Goal: Information Seeking & Learning: Learn about a topic

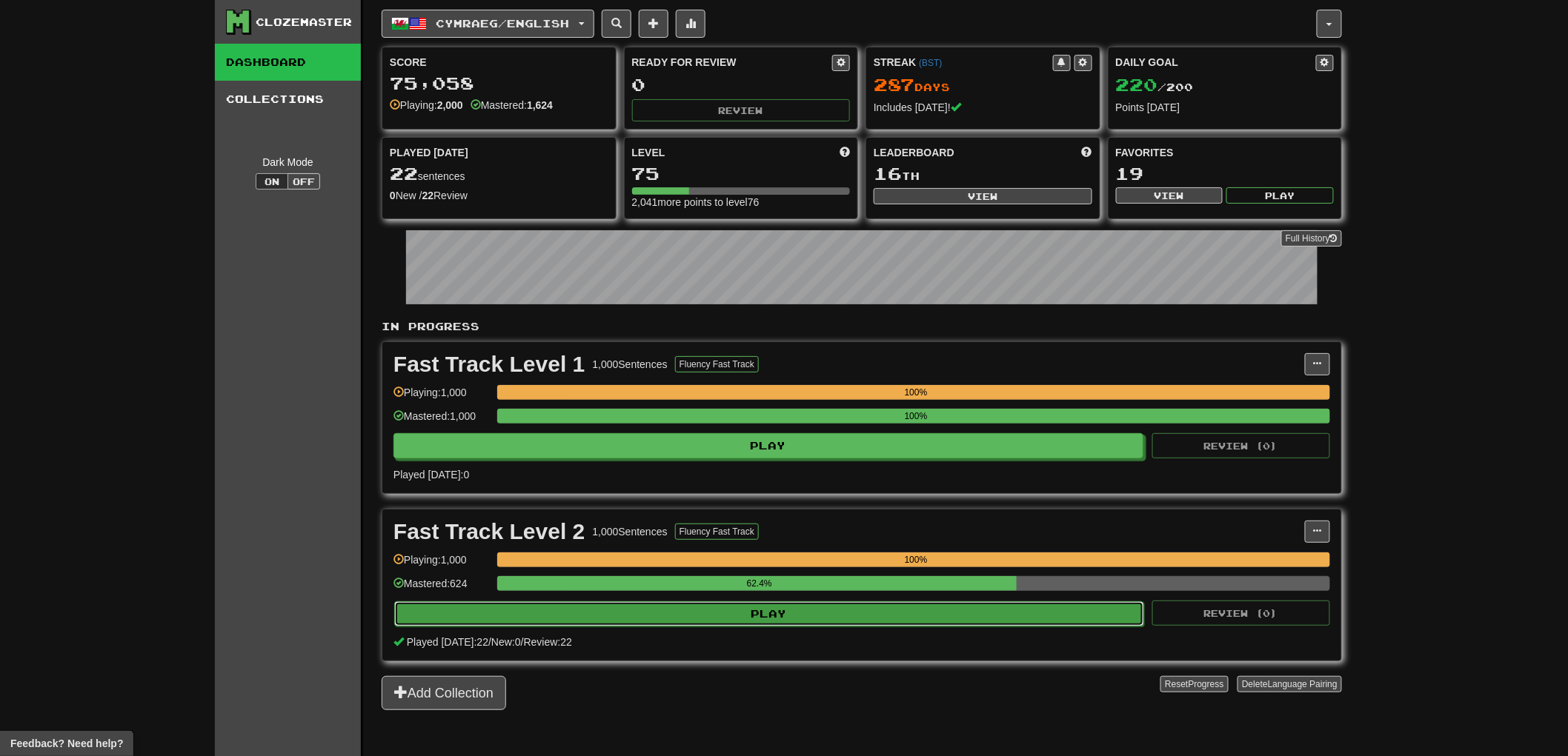
click at [867, 619] on button "Play" at bounding box center [769, 614] width 750 height 25
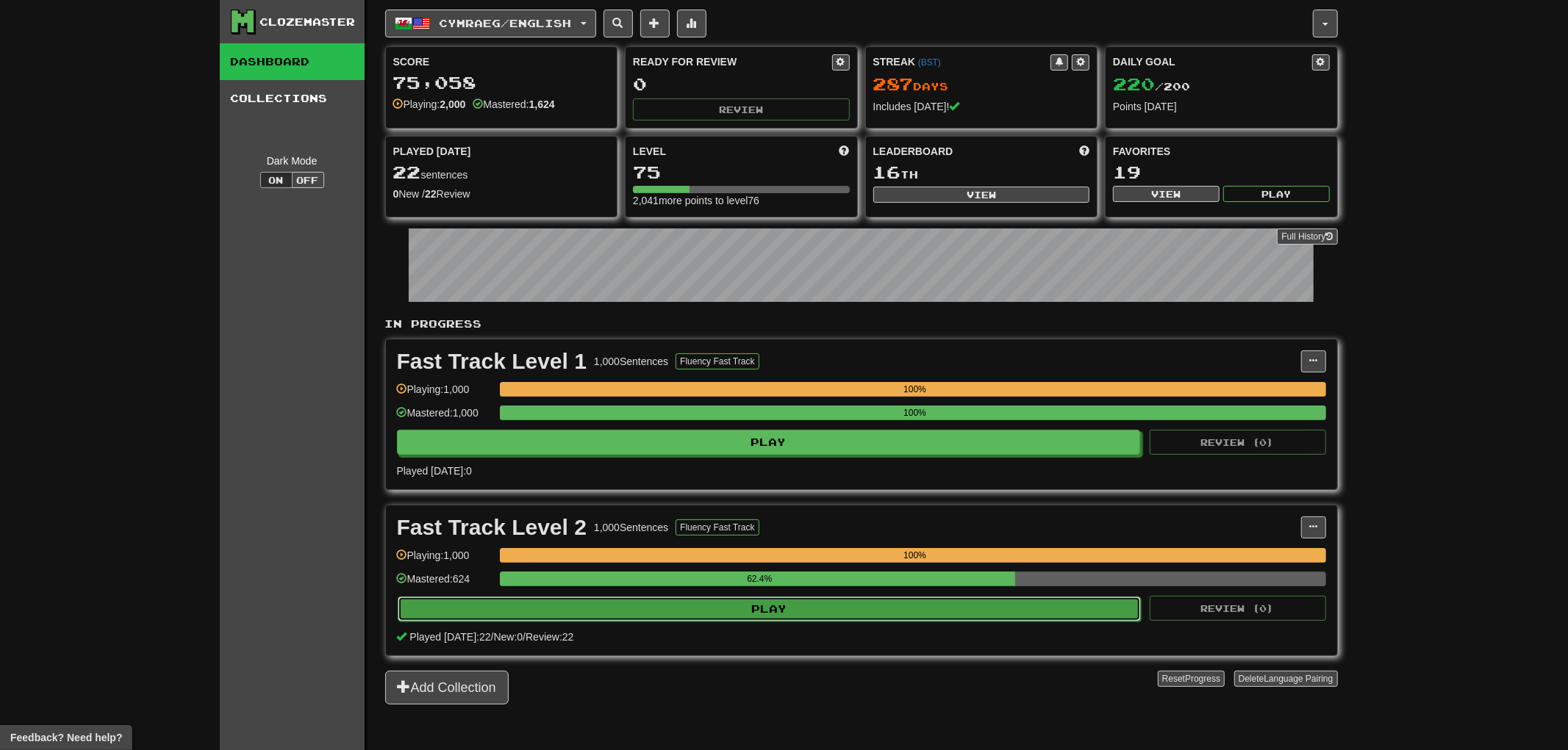
select select "**"
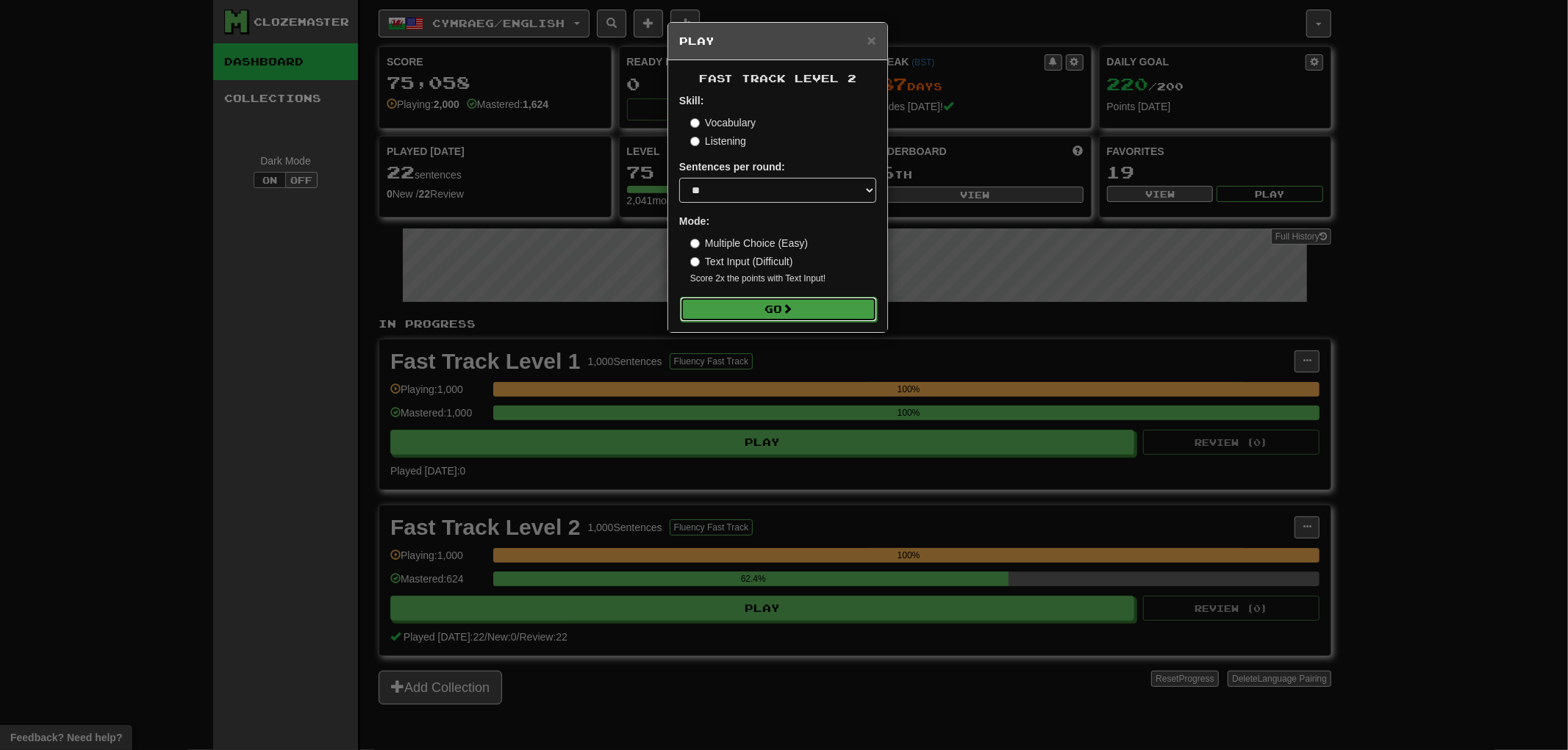
click at [771, 315] on button "Go" at bounding box center [779, 309] width 197 height 25
drag, startPoint x: 1445, startPoint y: 360, endPoint x: 1431, endPoint y: 361, distance: 14.0
click at [1431, 361] on div "× Play Fast Track Level 2 Skill: Vocabulary Listening Sentences per round: * **…" at bounding box center [784, 375] width 1568 height 750
click at [1413, 359] on div at bounding box center [784, 375] width 1568 height 750
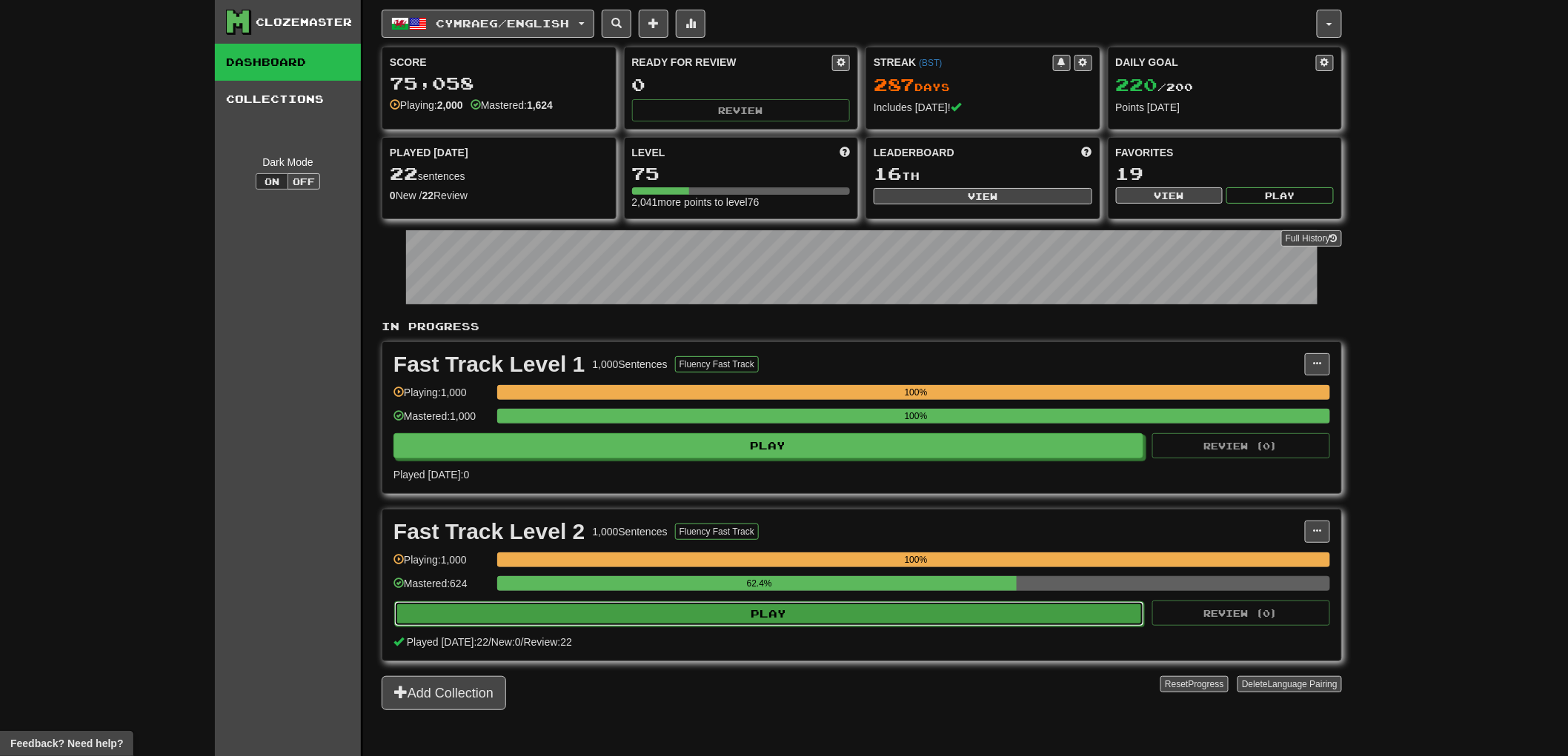
click at [751, 623] on button "Play" at bounding box center [769, 614] width 750 height 25
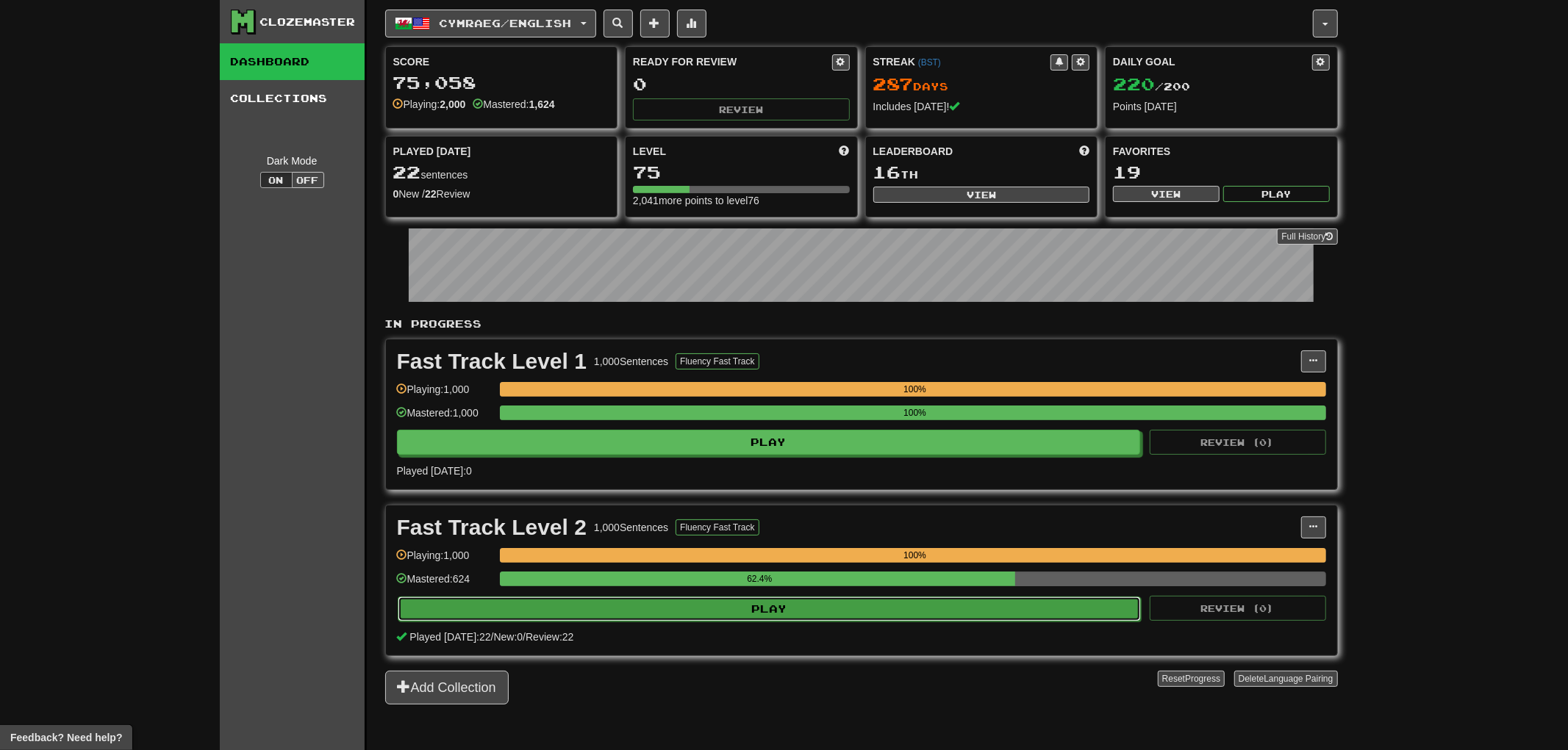
select select "**"
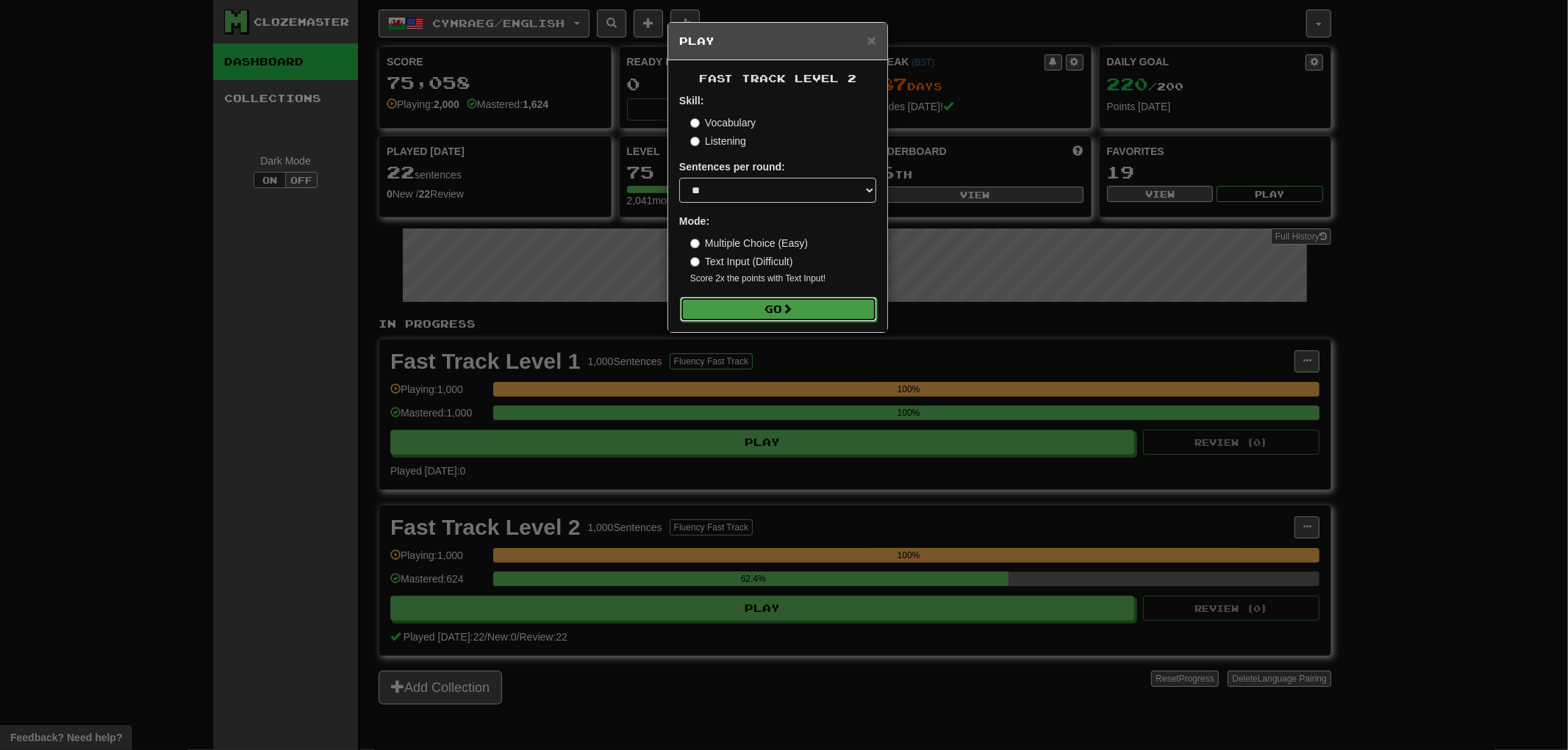
click at [723, 304] on button "Go" at bounding box center [779, 309] width 197 height 25
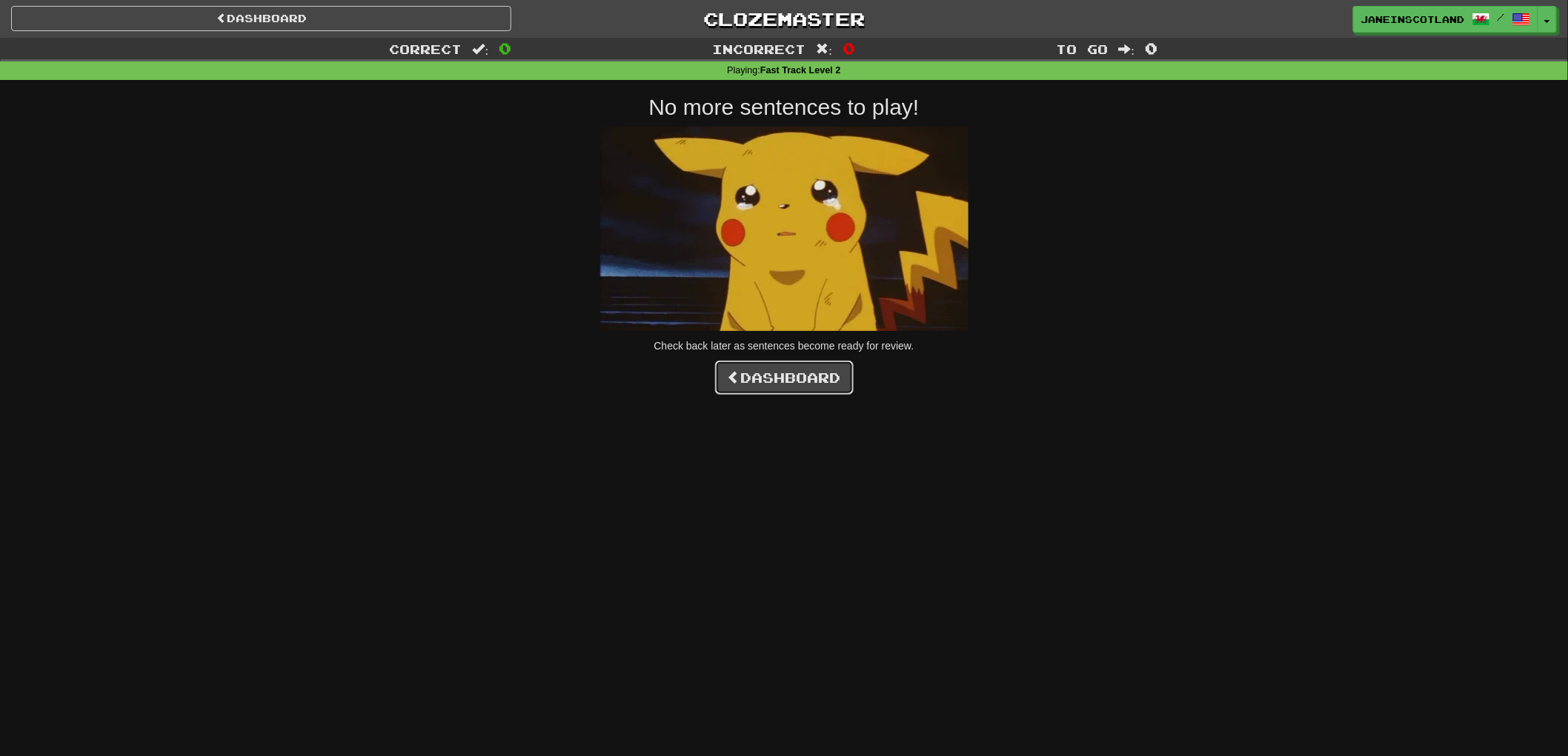
click at [775, 380] on link "Dashboard" at bounding box center [784, 378] width 138 height 34
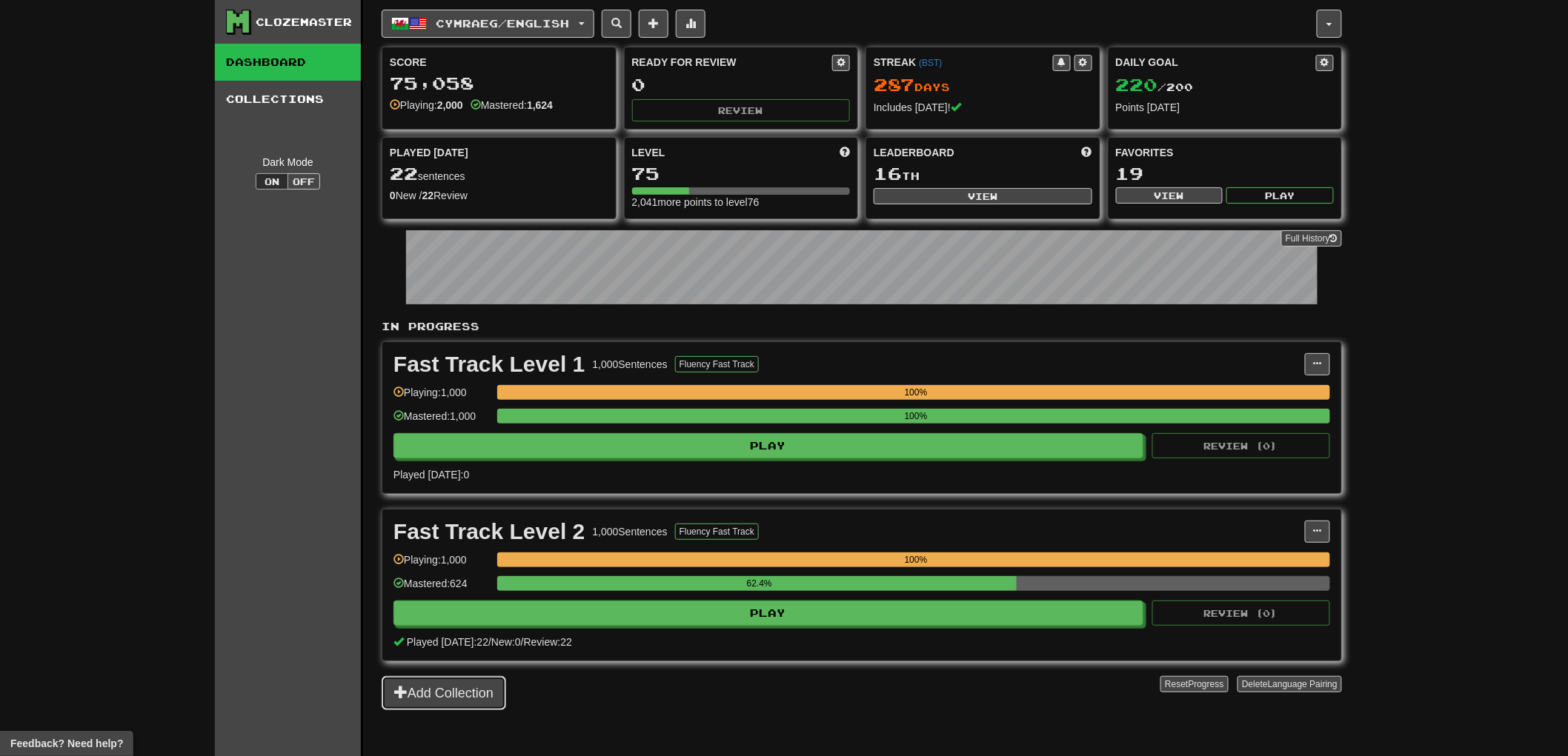
click at [492, 700] on button "Add Collection" at bounding box center [444, 694] width 124 height 34
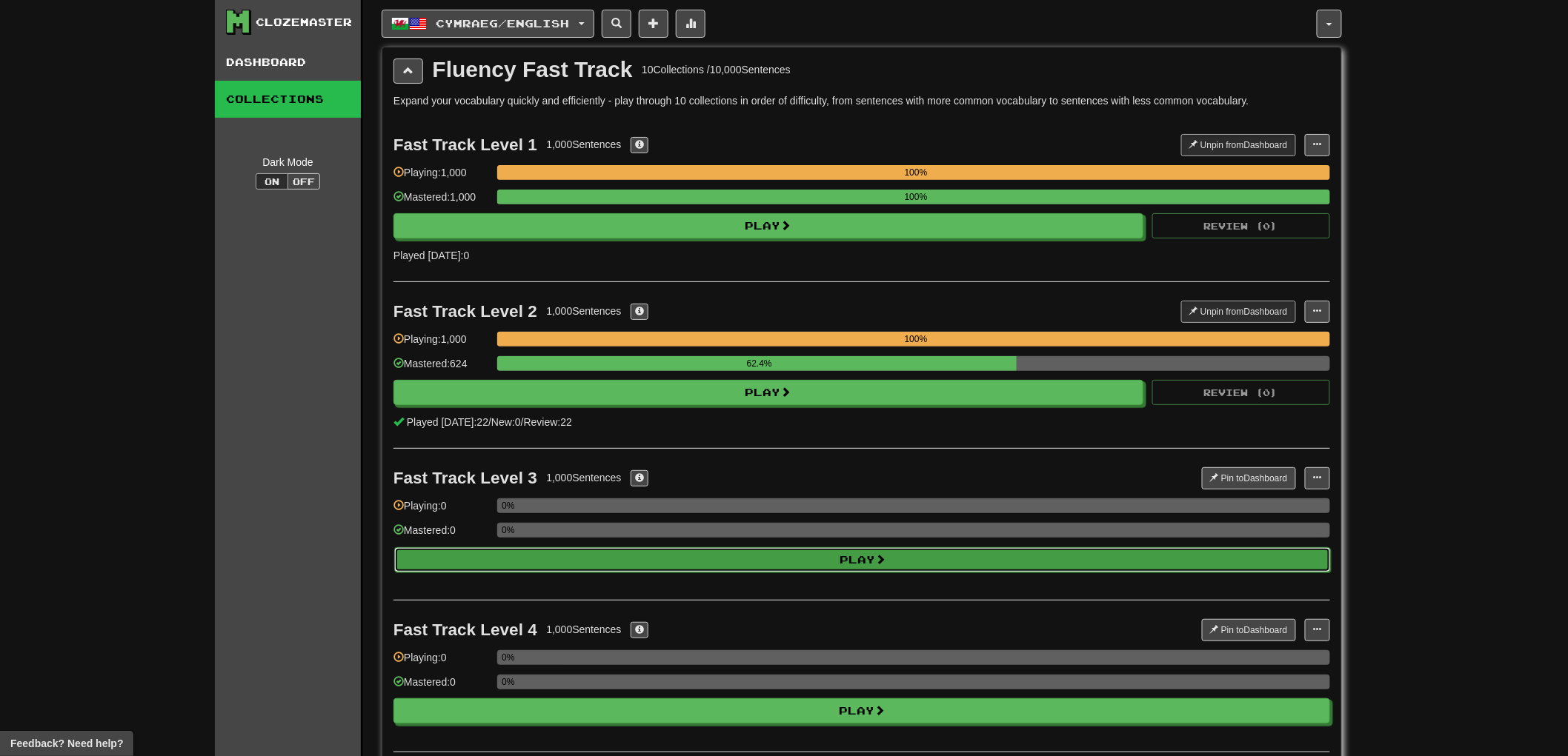
click at [827, 565] on button "Play" at bounding box center [863, 560] width 936 height 25
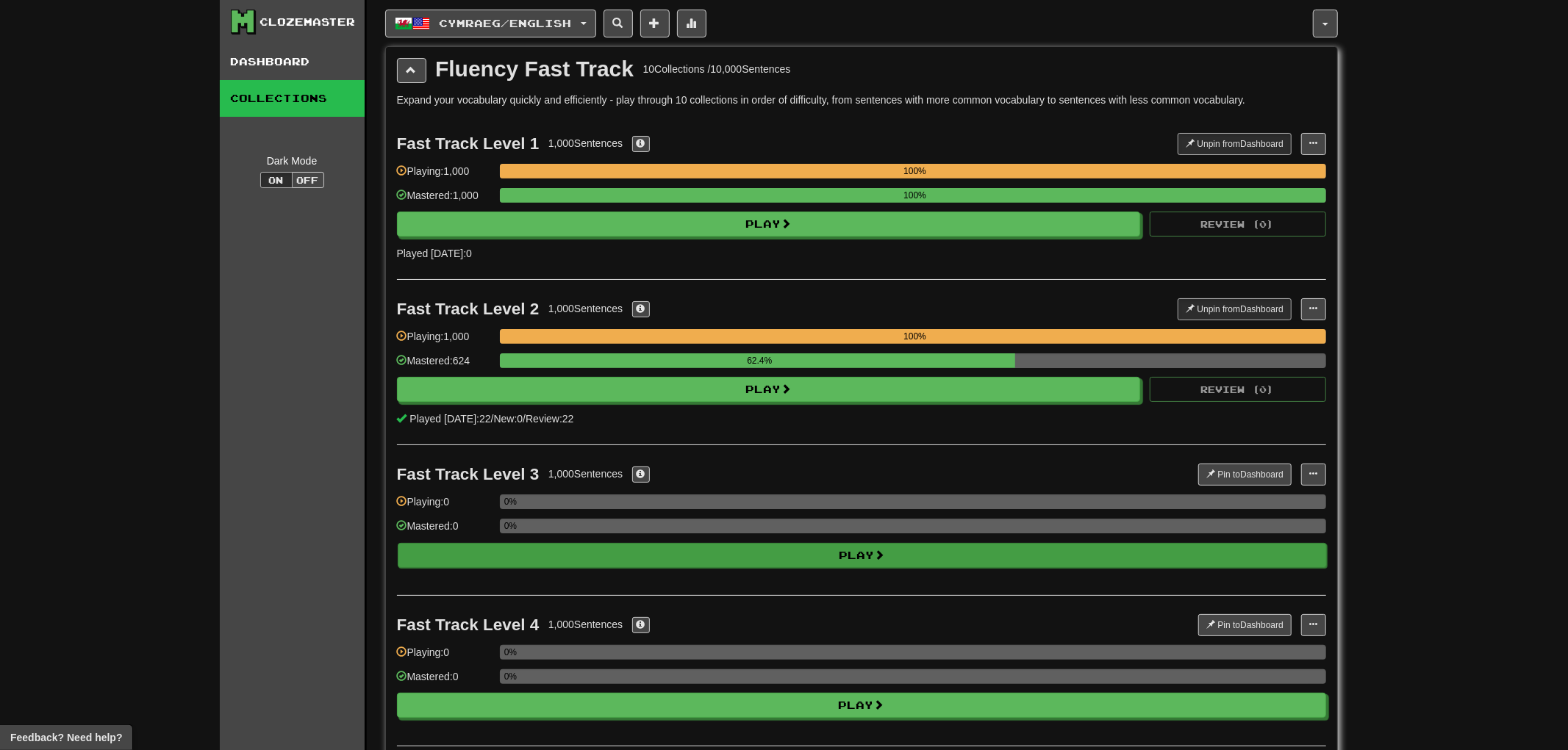
select select "**"
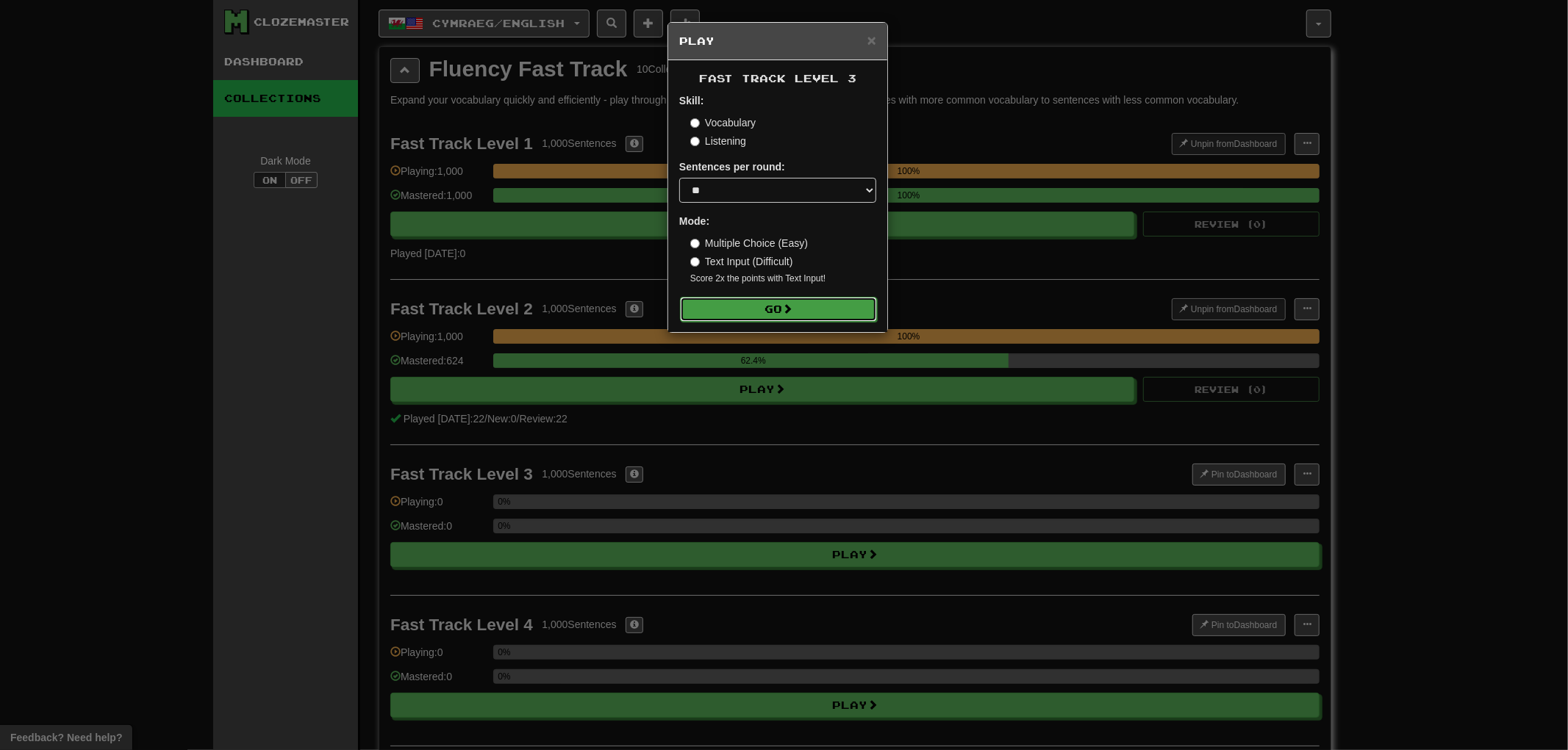
click at [850, 310] on button "Go" at bounding box center [779, 309] width 197 height 25
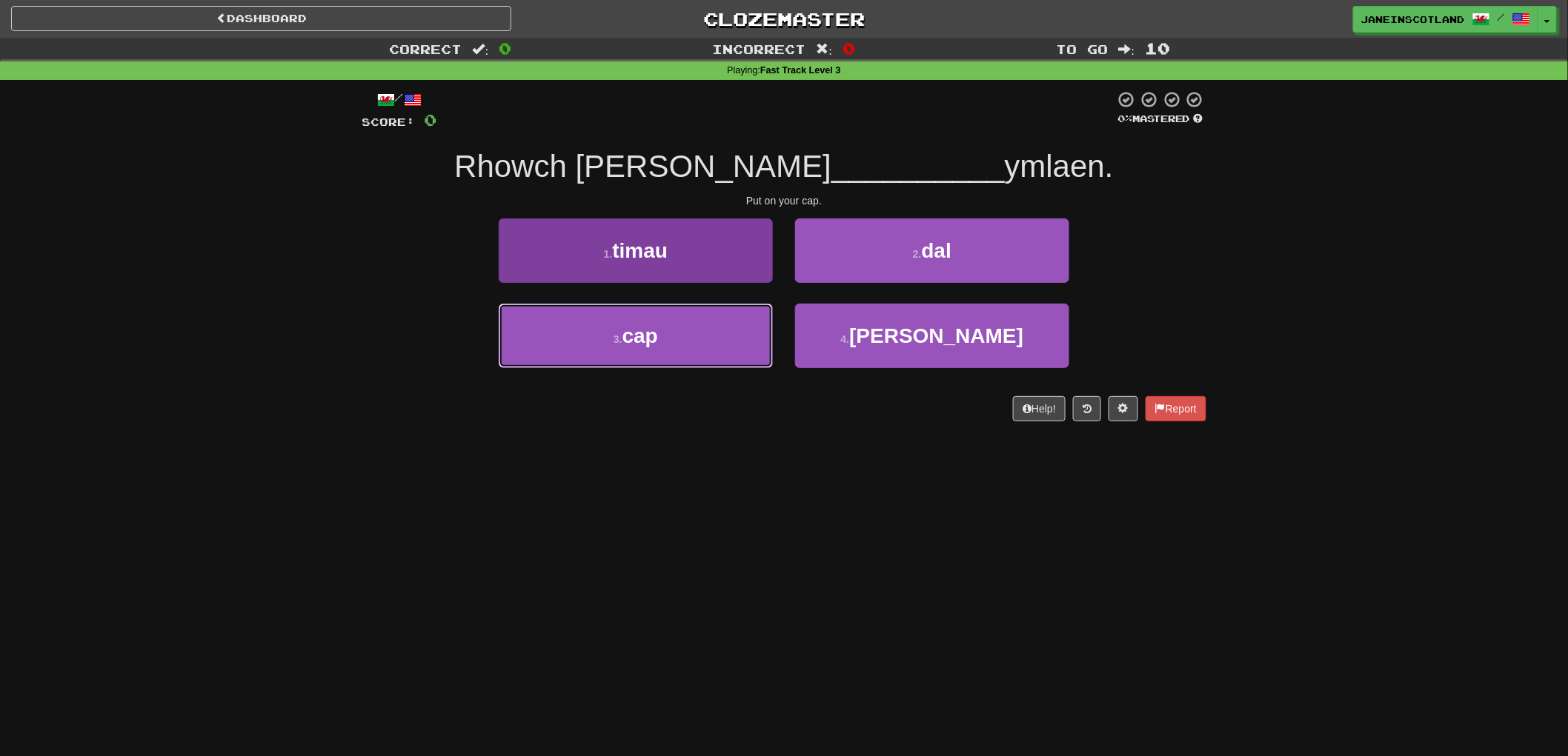
click at [692, 336] on button "3 . cap" at bounding box center [635, 335] width 274 height 65
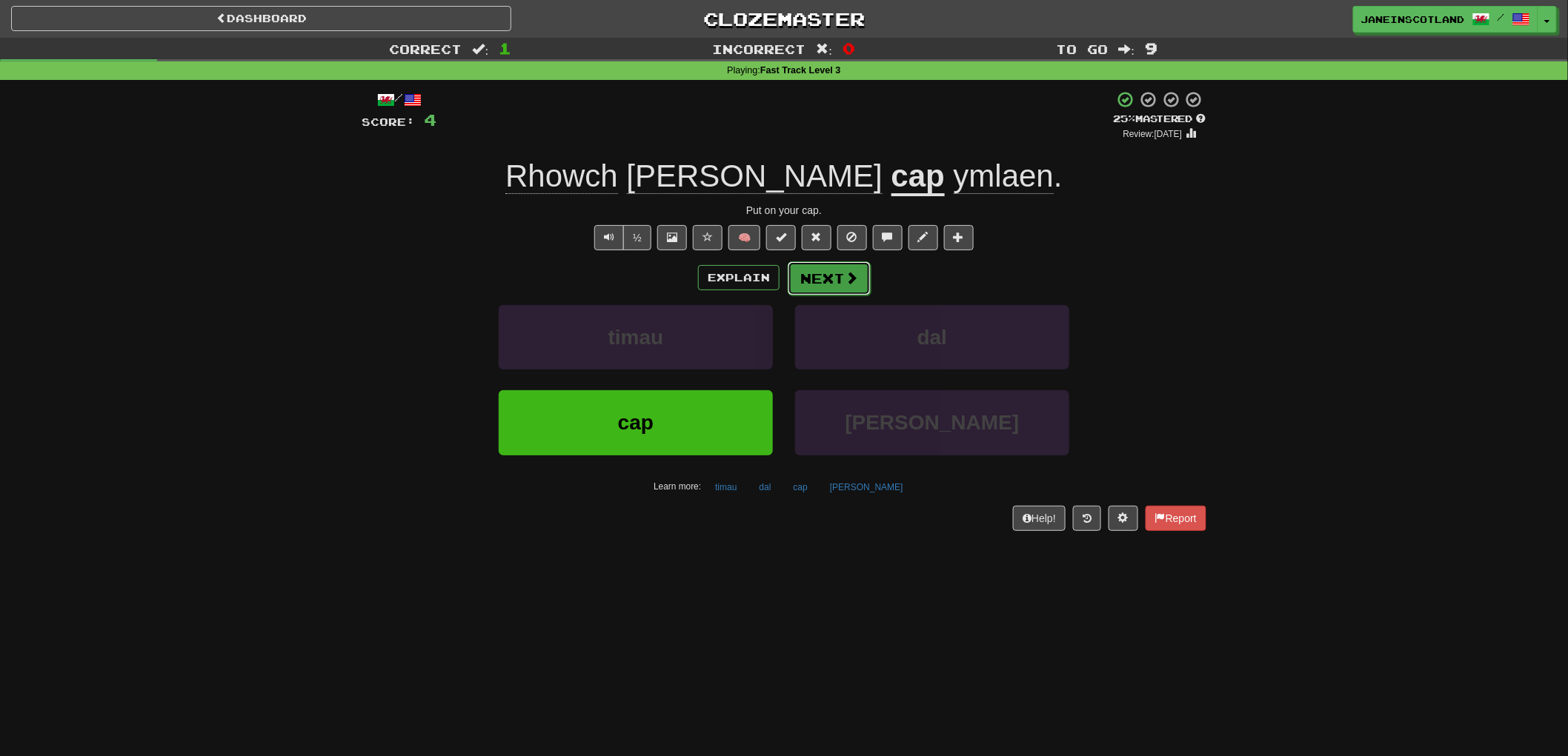
click at [838, 280] on button "Next" at bounding box center [828, 279] width 83 height 34
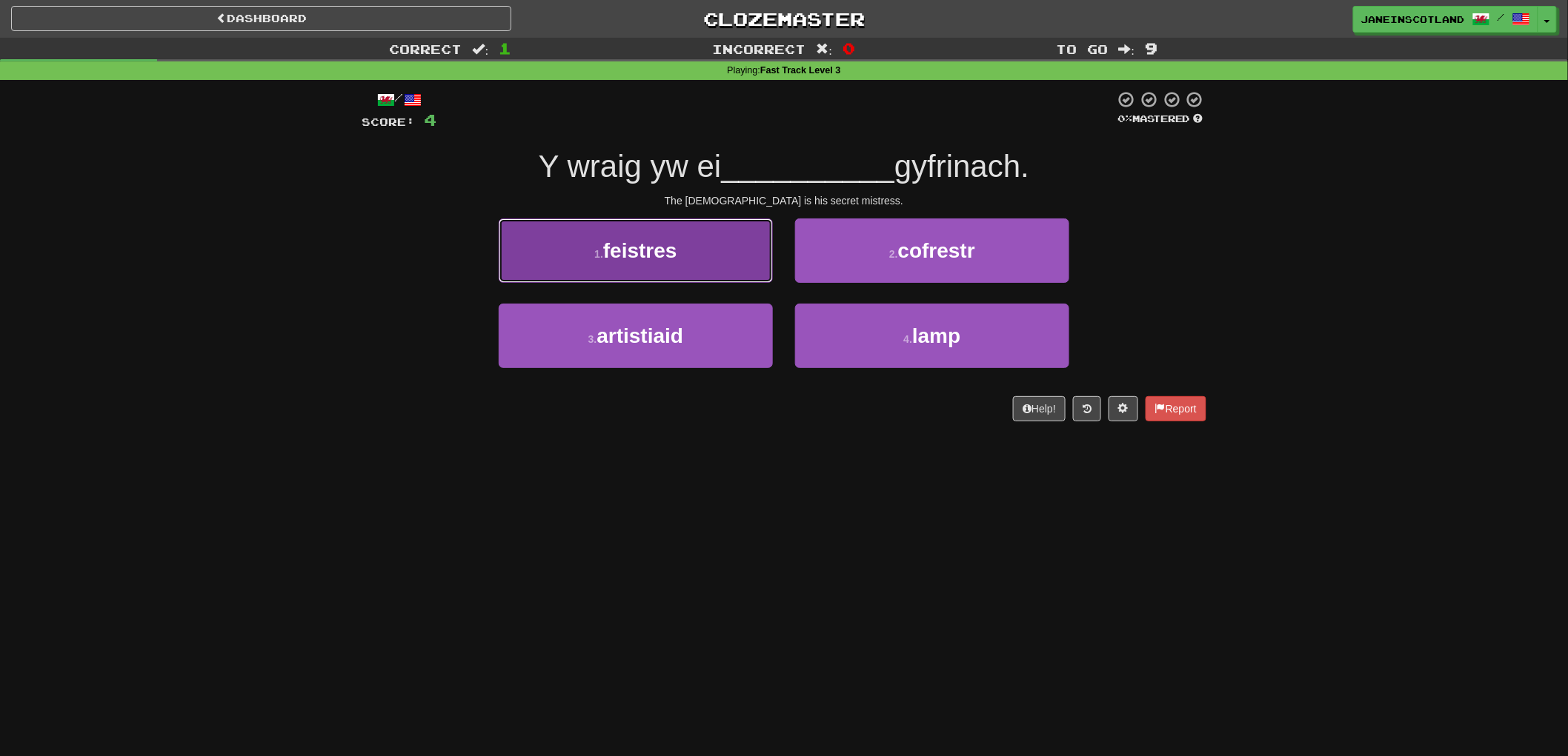
click at [733, 253] on button "1 . feistres" at bounding box center [635, 250] width 274 height 65
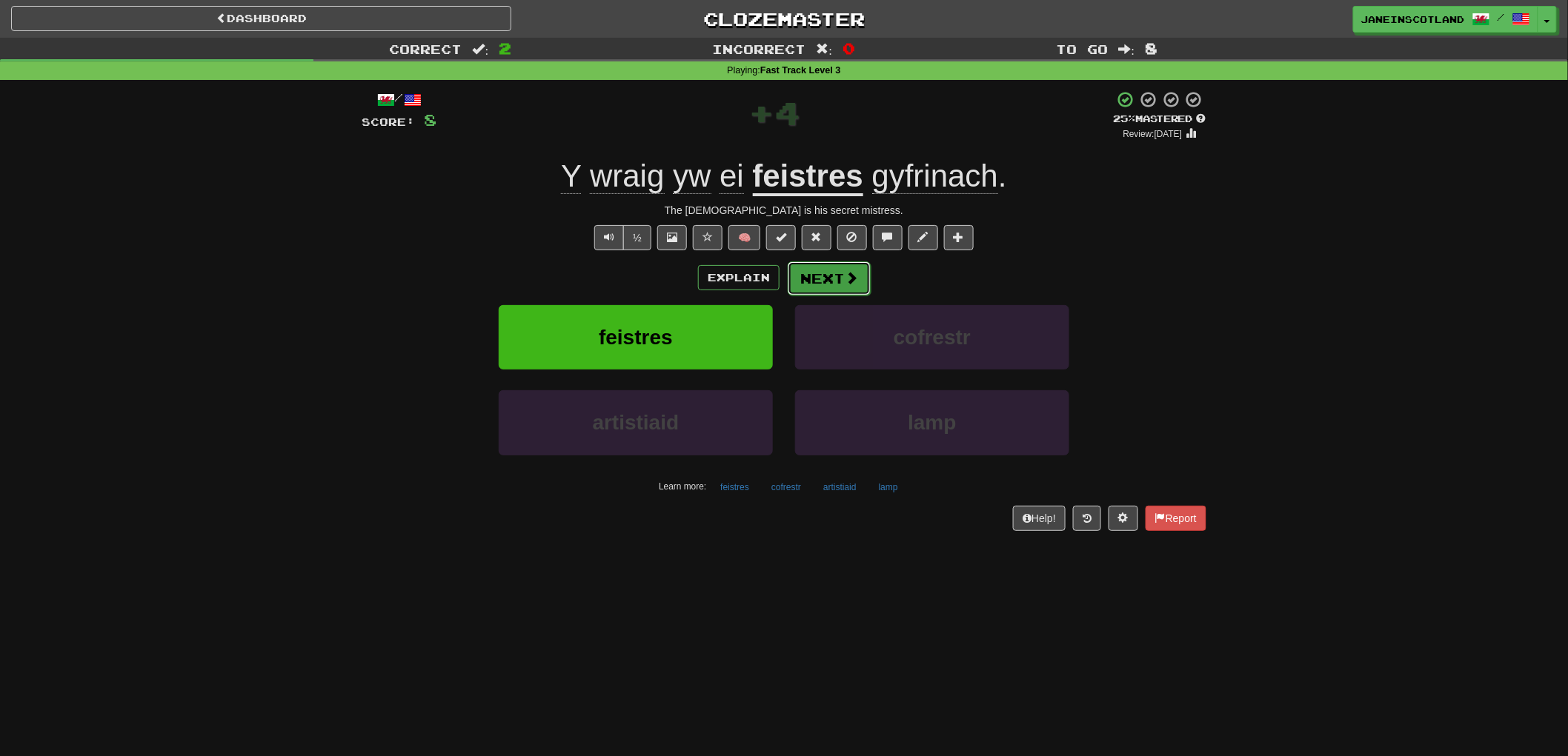
click at [833, 279] on button "Next" at bounding box center [828, 279] width 83 height 34
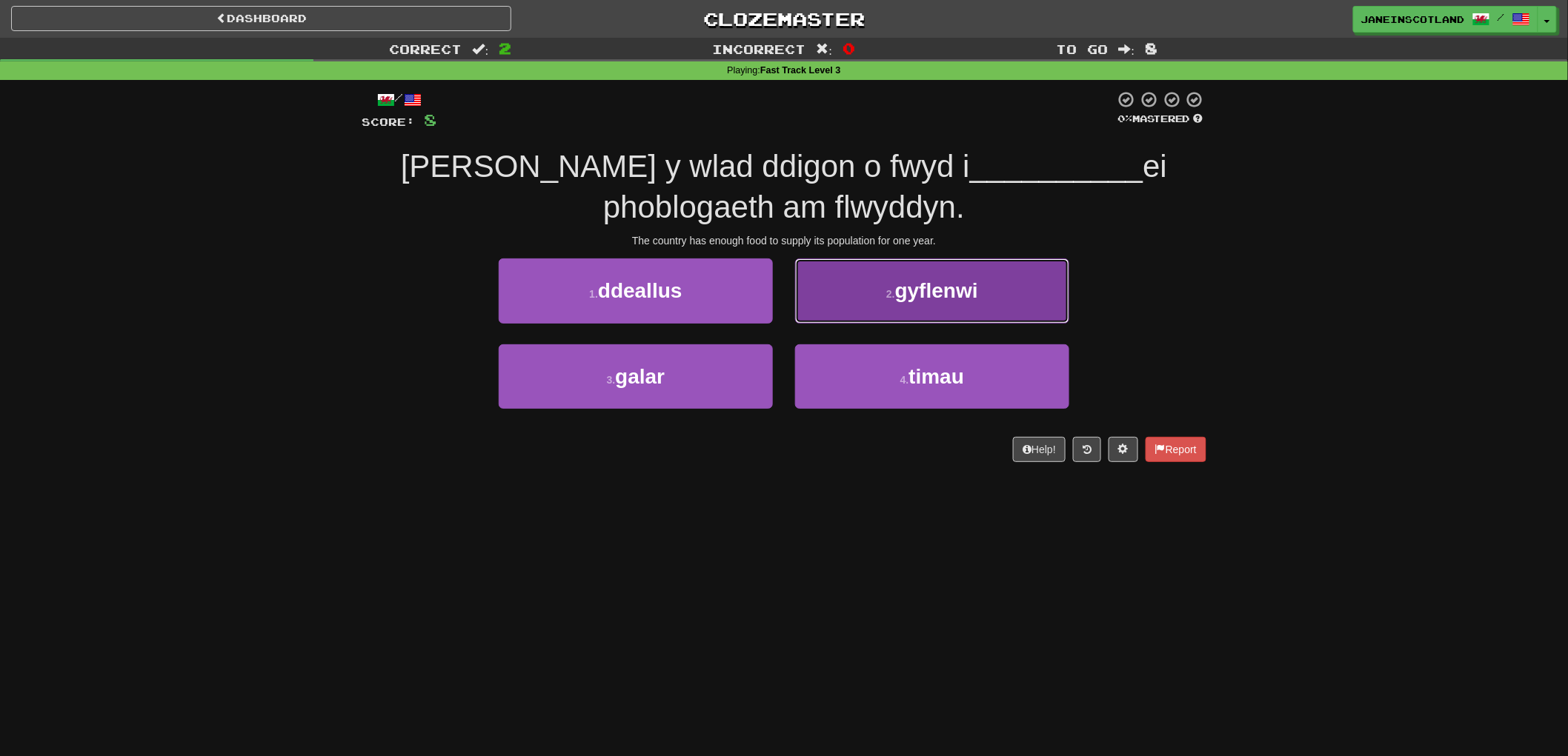
click at [952, 300] on span "gyflenwi" at bounding box center [936, 290] width 83 height 23
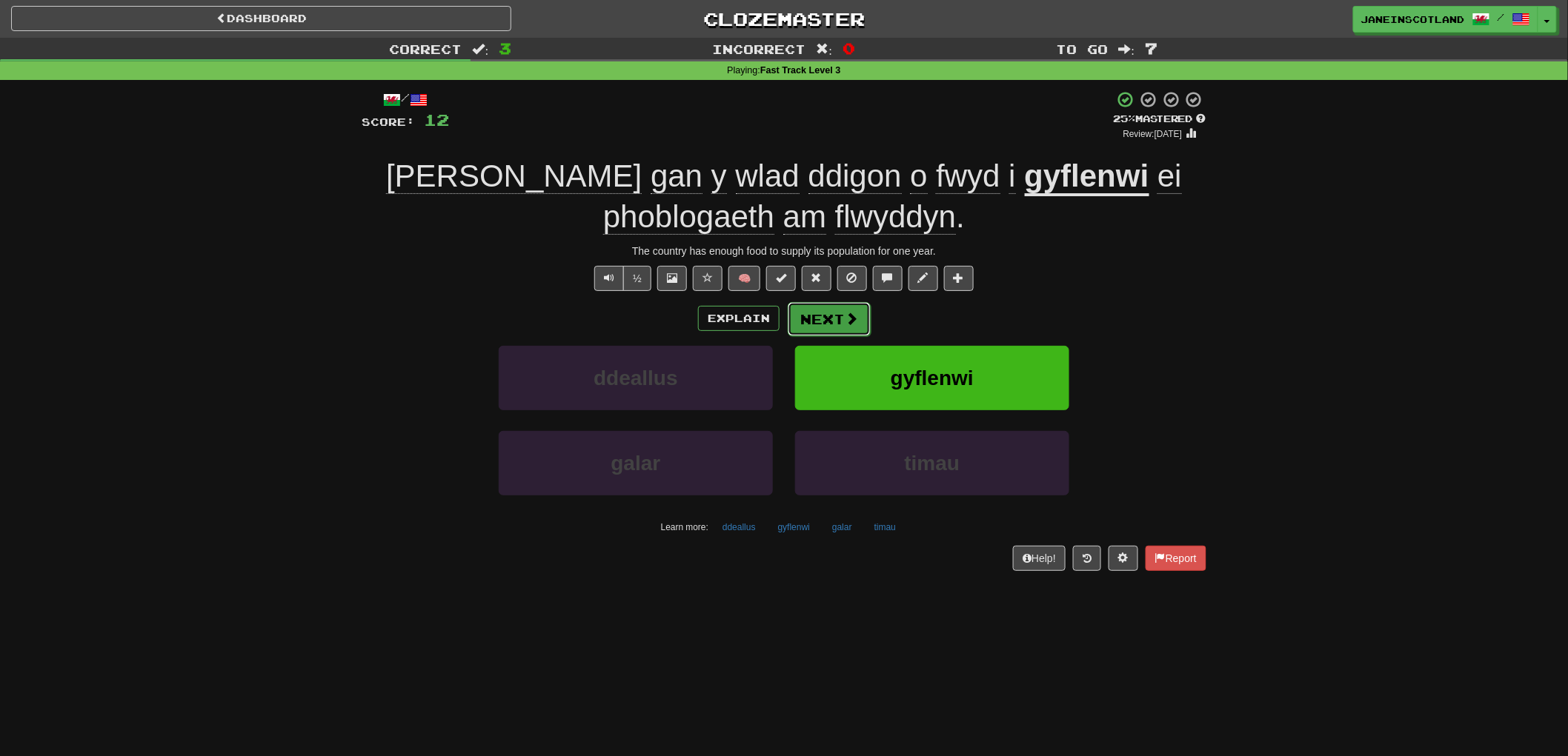
click at [850, 317] on span at bounding box center [851, 318] width 13 height 13
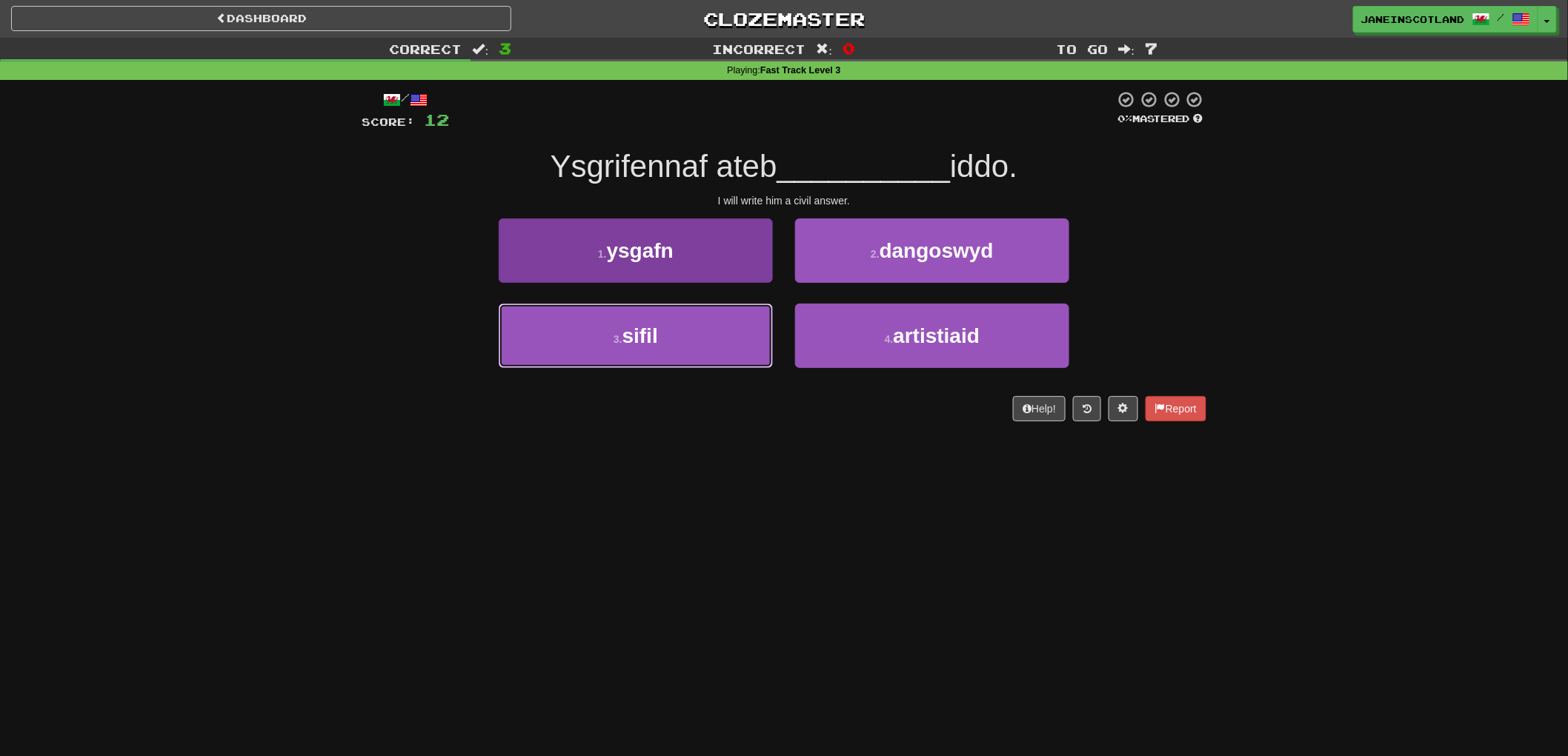
drag, startPoint x: 654, startPoint y: 342, endPoint x: 668, endPoint y: 336, distance: 15.2
click at [656, 341] on button "3 . sifil" at bounding box center [635, 335] width 274 height 65
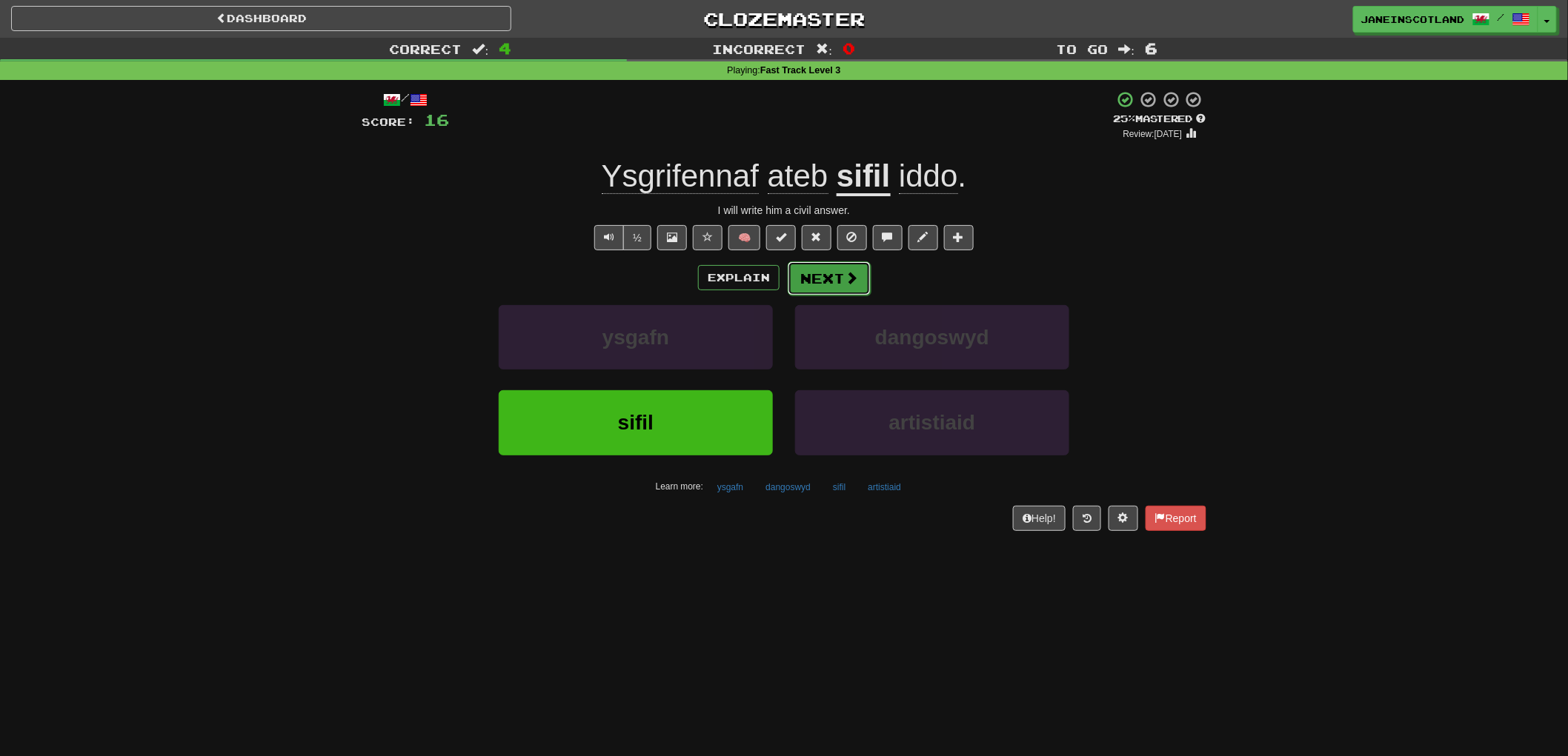
click at [853, 282] on span at bounding box center [851, 277] width 13 height 13
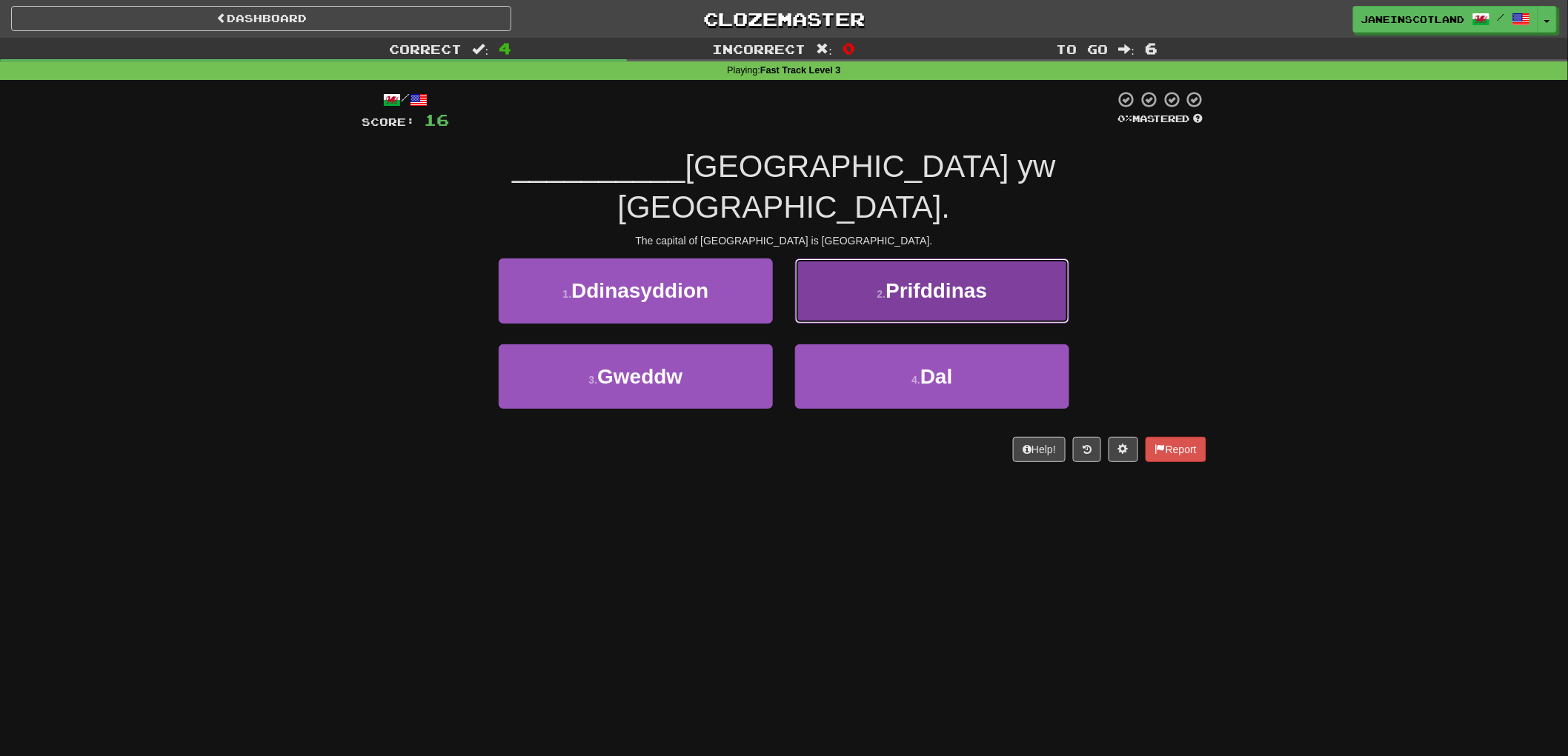
click at [904, 279] on span "Prifddinas" at bounding box center [936, 290] width 101 height 23
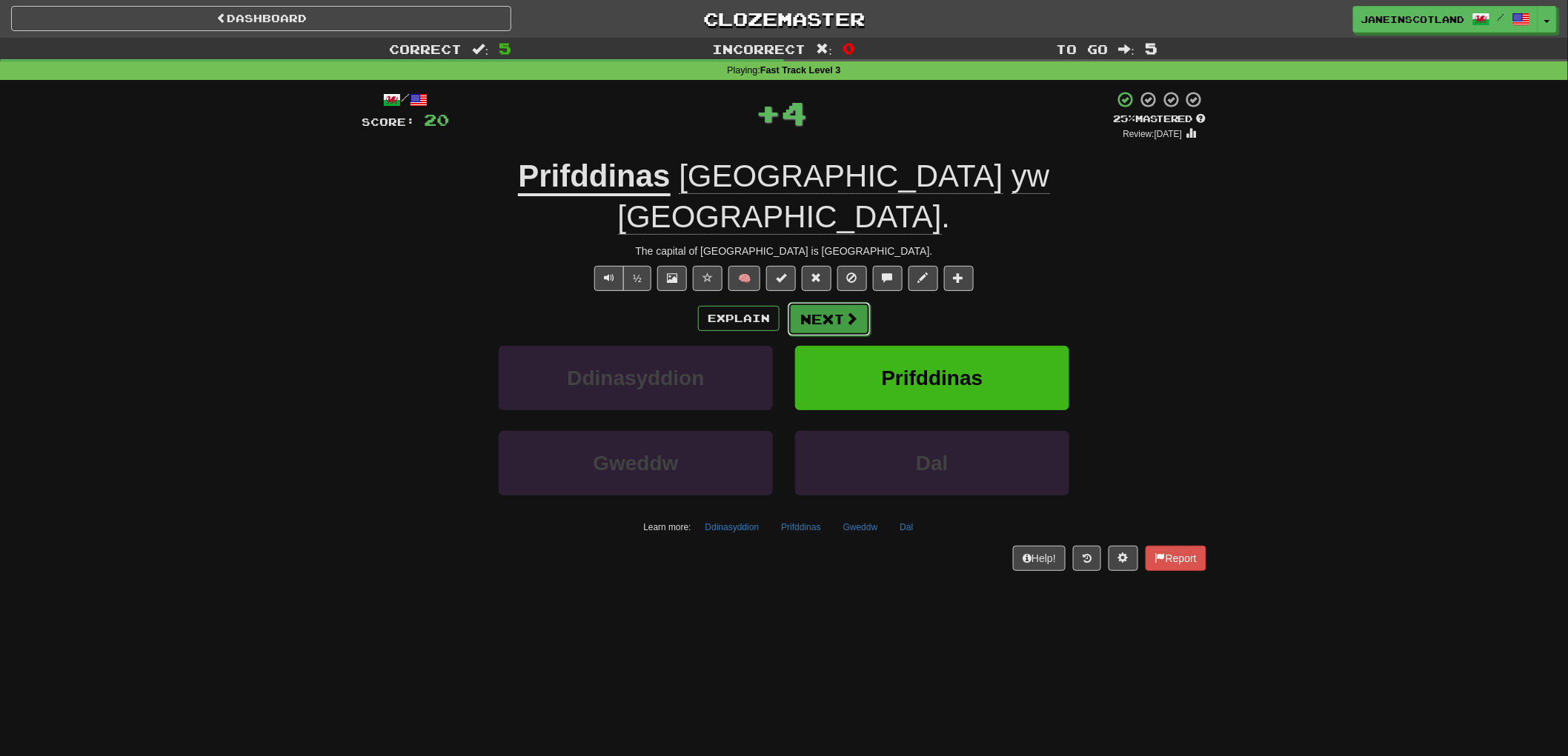
click at [839, 302] on button "Next" at bounding box center [828, 319] width 83 height 34
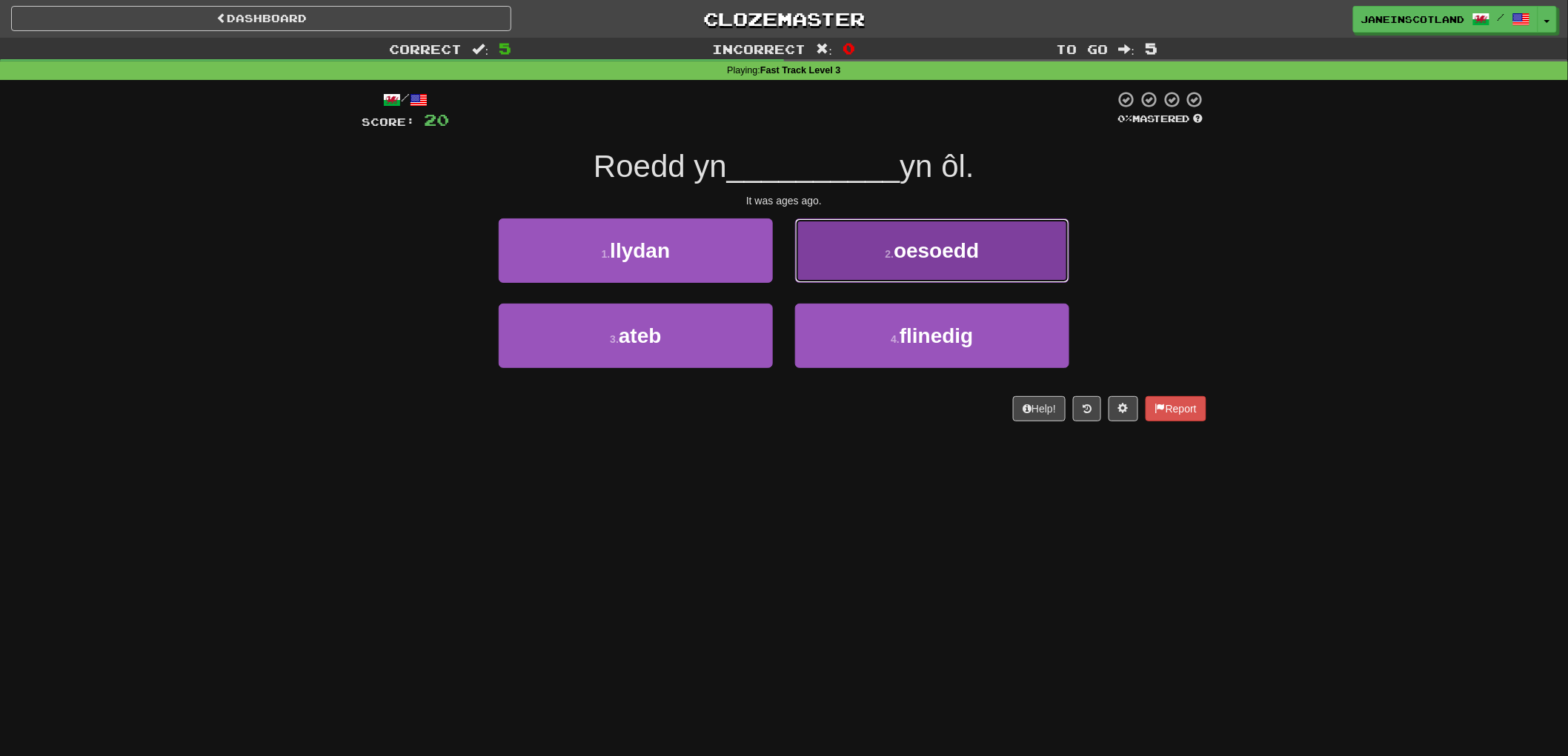
click at [944, 263] on button "2 . oesoedd" at bounding box center [932, 250] width 274 height 65
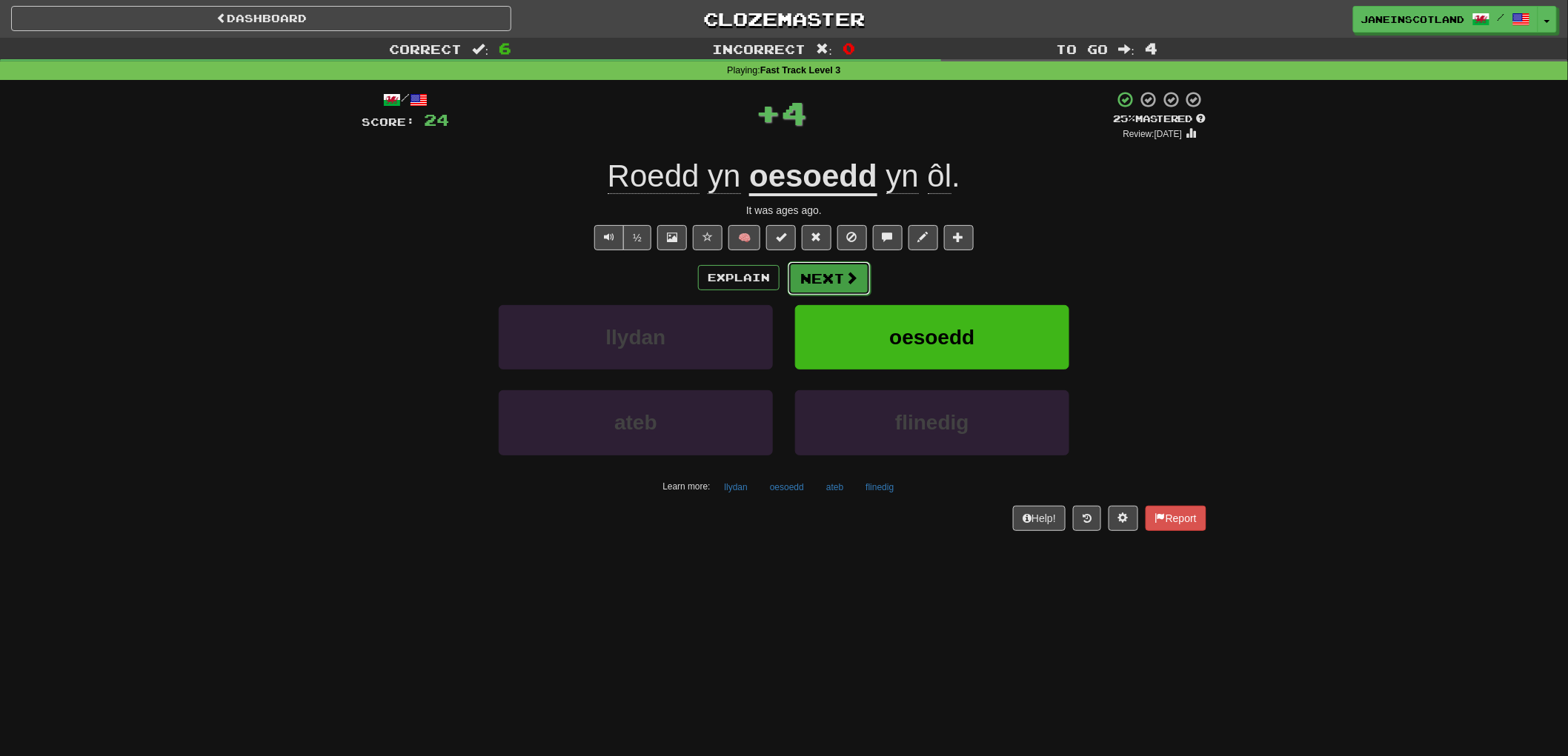
drag, startPoint x: 852, startPoint y: 283, endPoint x: 836, endPoint y: 280, distance: 16.3
click at [836, 280] on button "Next" at bounding box center [828, 279] width 83 height 34
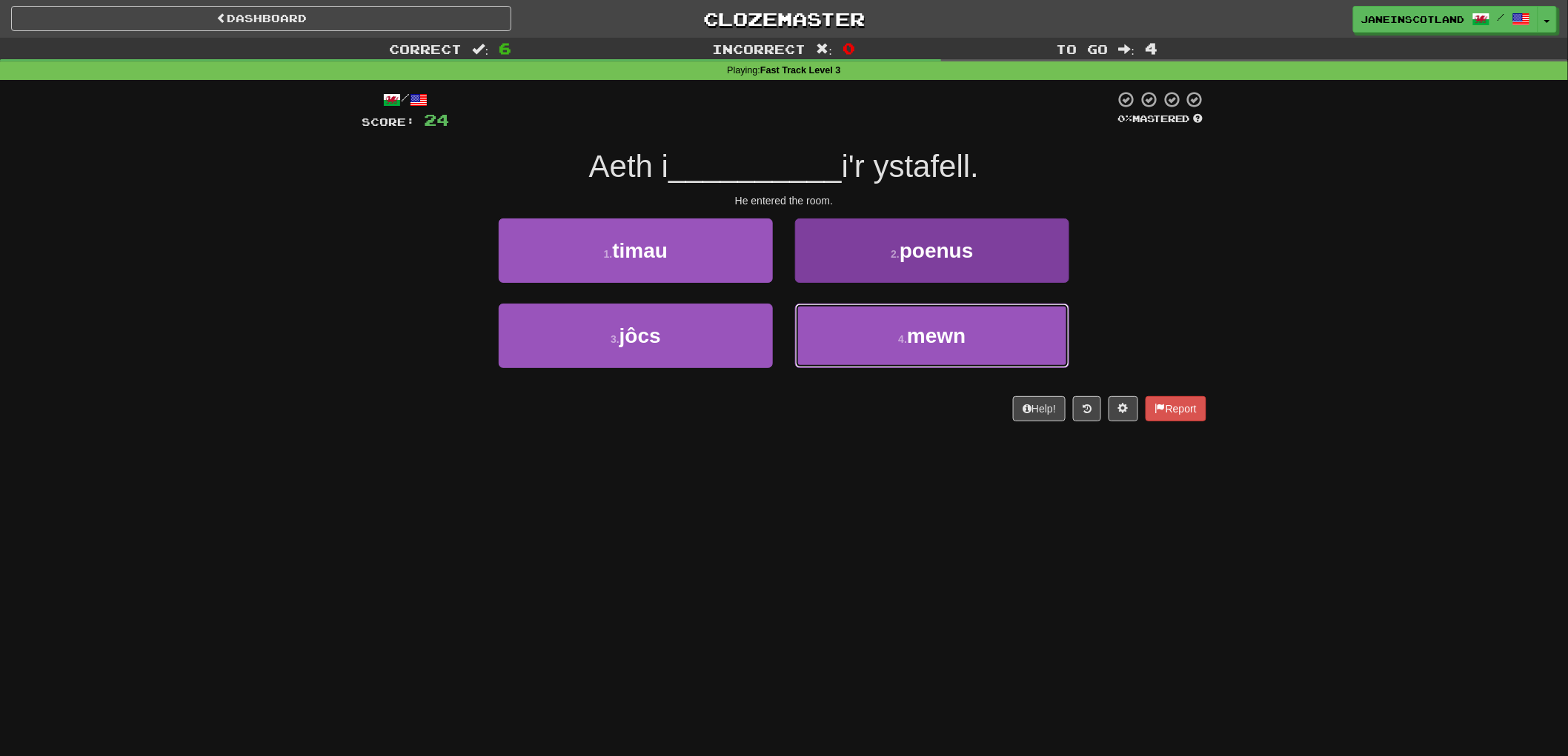
drag, startPoint x: 951, startPoint y: 344, endPoint x: 967, endPoint y: 335, distance: 18.4
click at [952, 344] on span "mewn" at bounding box center [936, 336] width 59 height 23
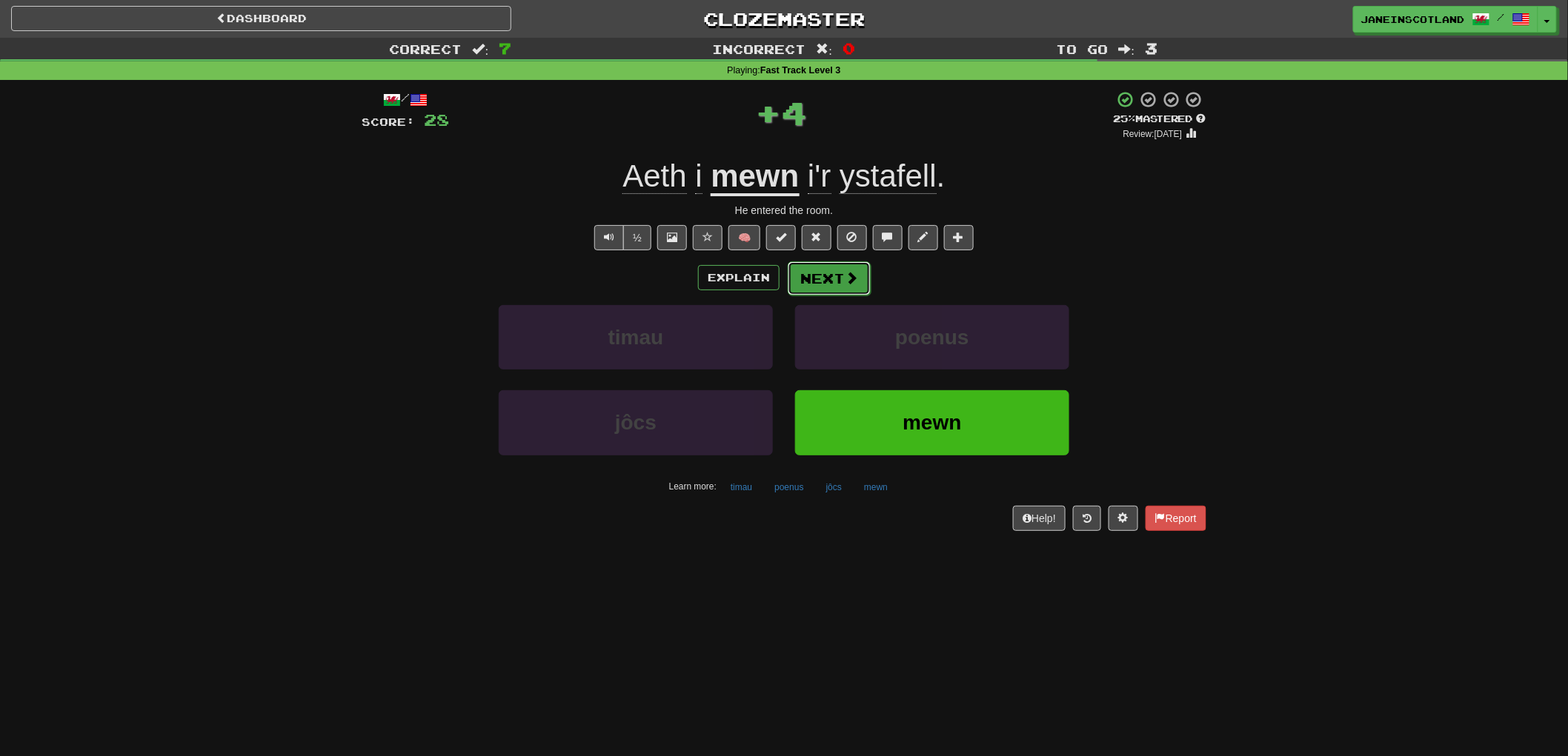
click at [850, 278] on span at bounding box center [851, 277] width 13 height 13
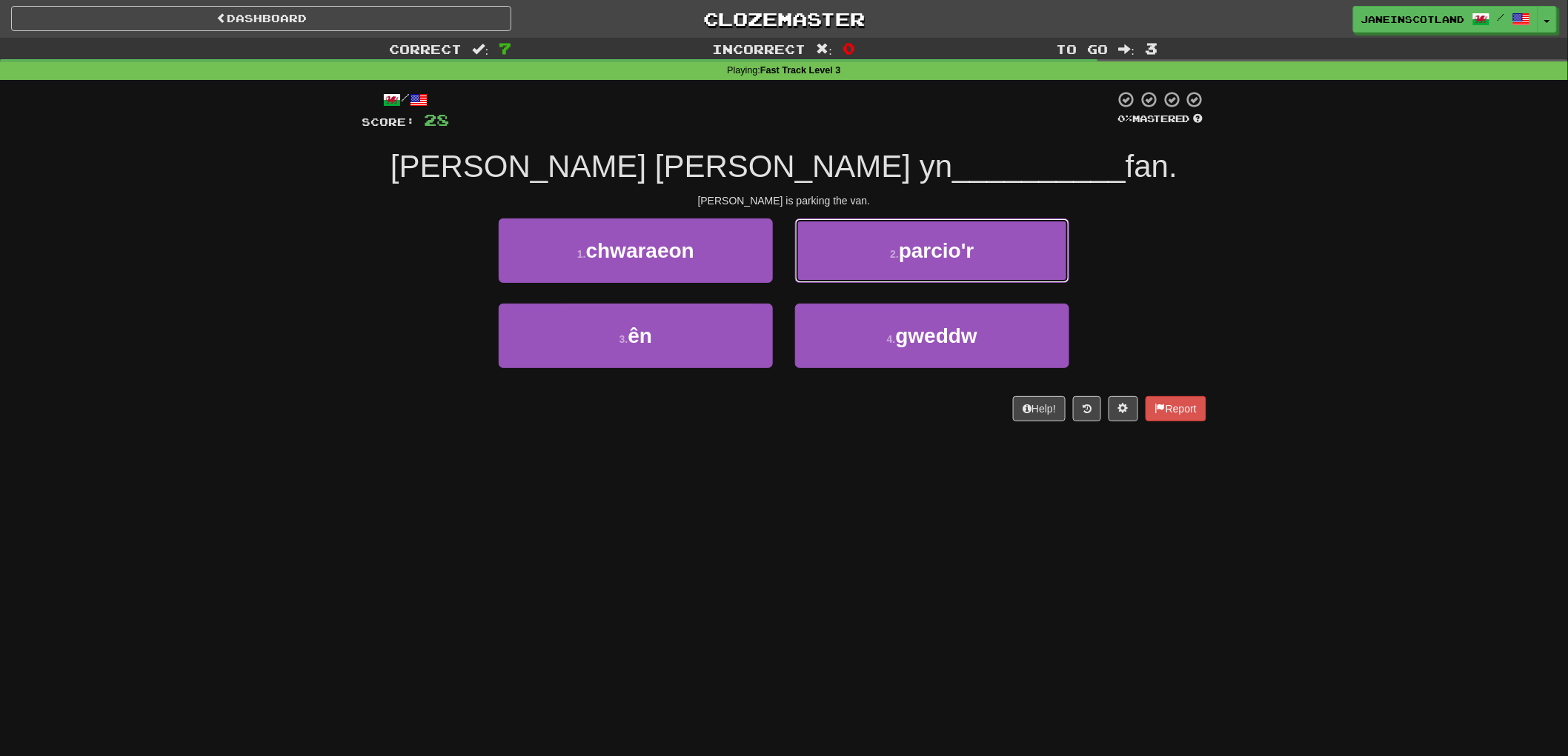
drag, startPoint x: 1007, startPoint y: 257, endPoint x: 991, endPoint y: 223, distance: 37.6
click at [1007, 248] on button "2 . parcio'r" at bounding box center [932, 250] width 274 height 65
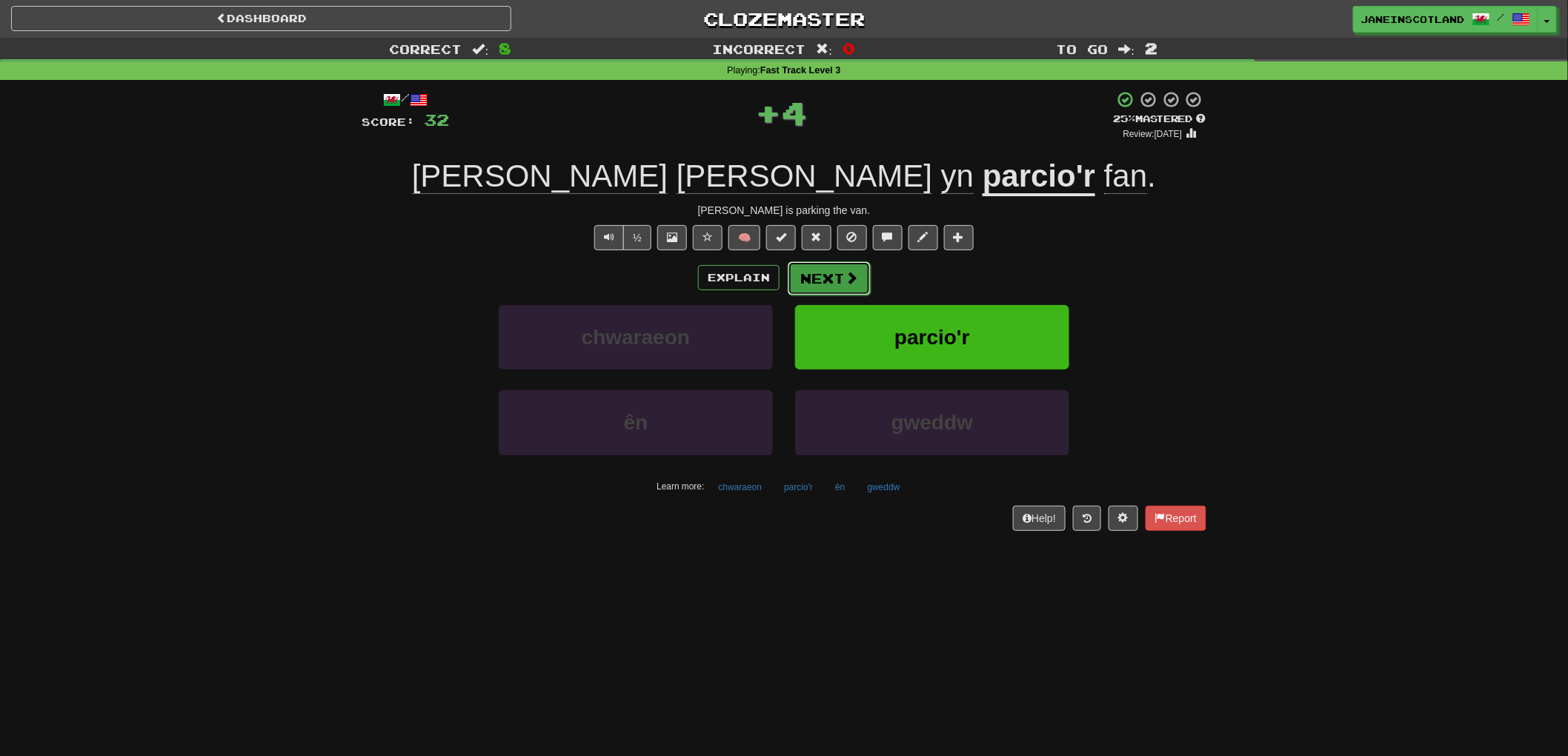
click at [841, 274] on button "Next" at bounding box center [828, 279] width 83 height 34
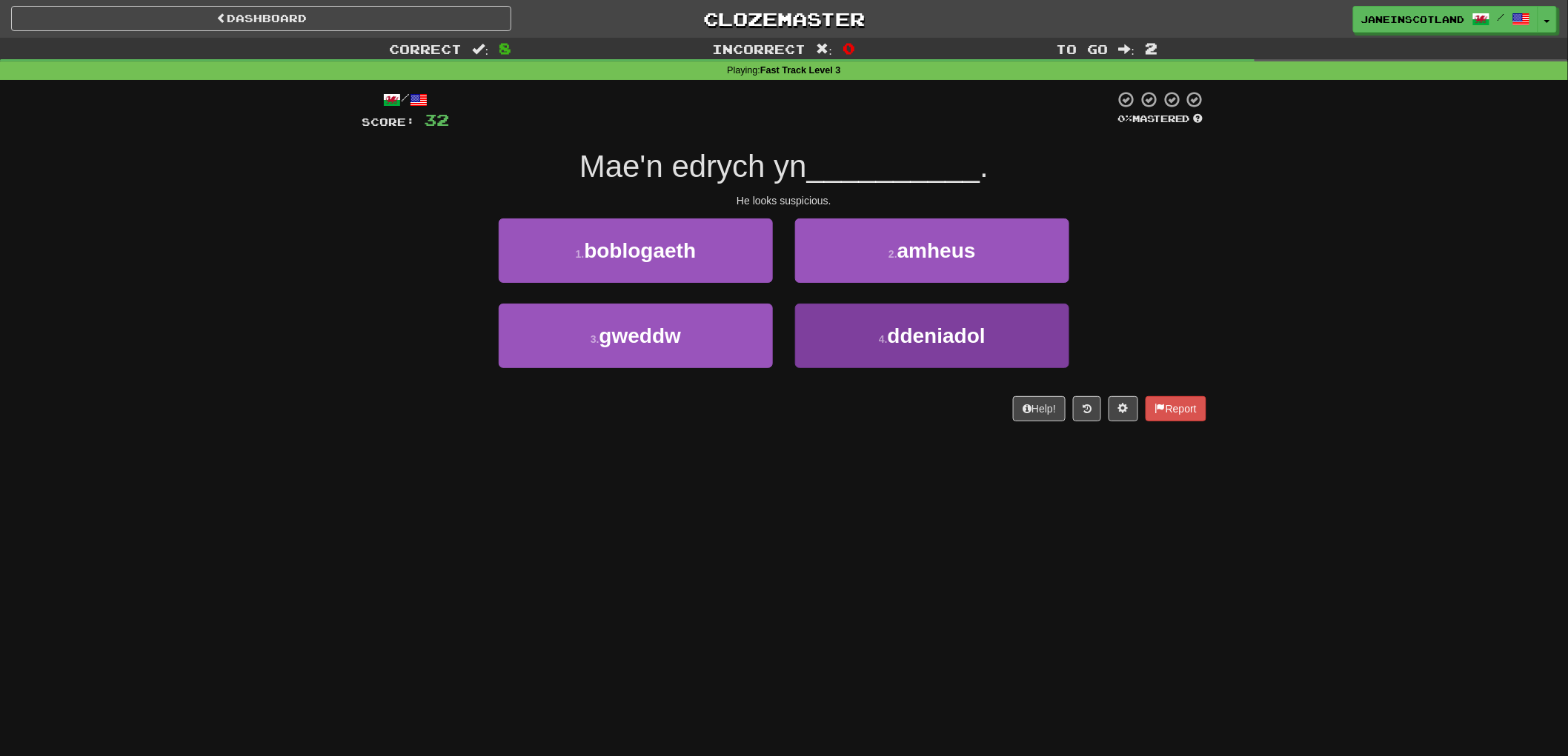
drag, startPoint x: 835, startPoint y: 403, endPoint x: 827, endPoint y: 358, distance: 45.7
click at [827, 354] on div "/ Score: 32 0 % Mastered Mae'n edrych yn __________ . He looks suspicious. 1 . …" at bounding box center [784, 255] width 845 height 331
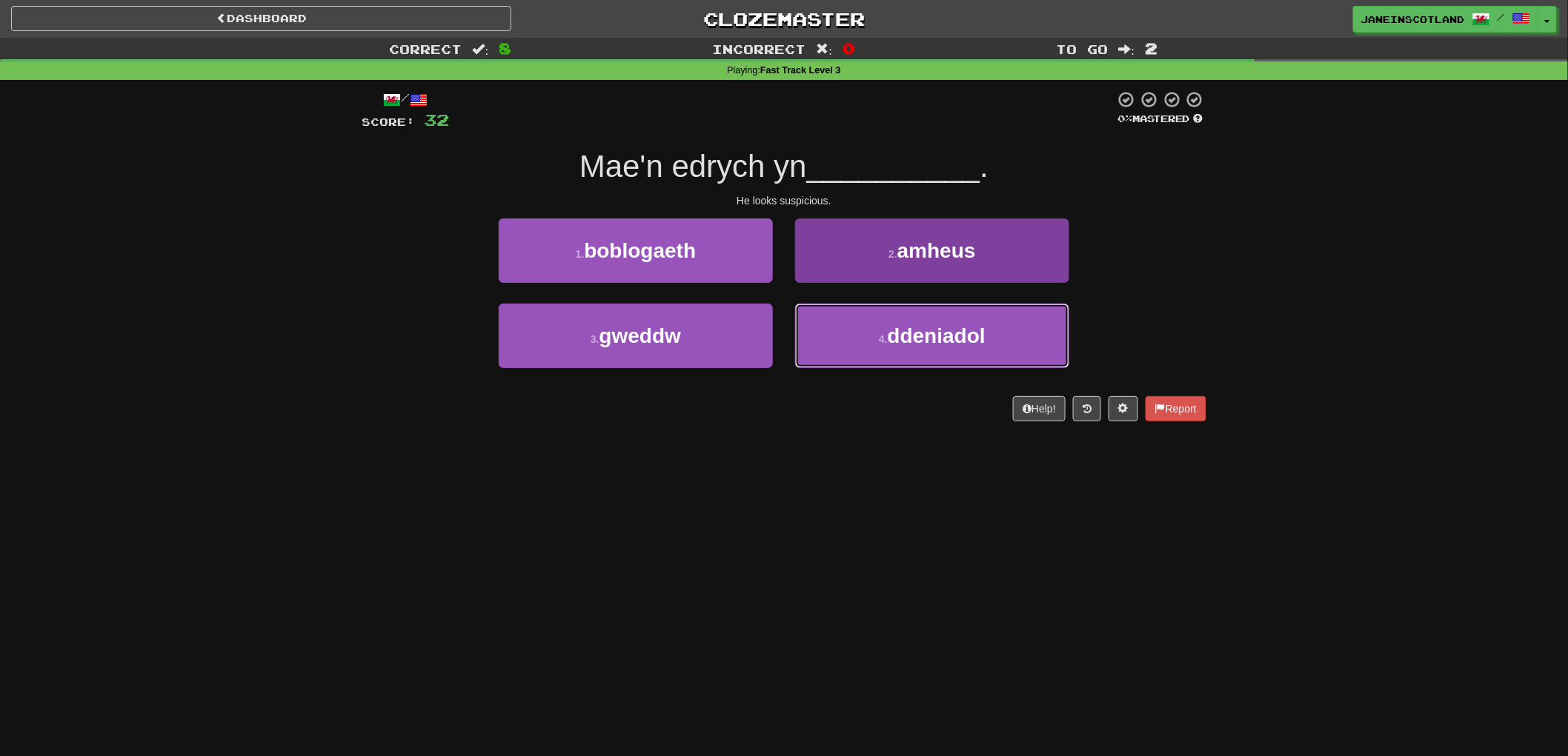
click at [890, 335] on span "ddeniadol" at bounding box center [937, 336] width 98 height 23
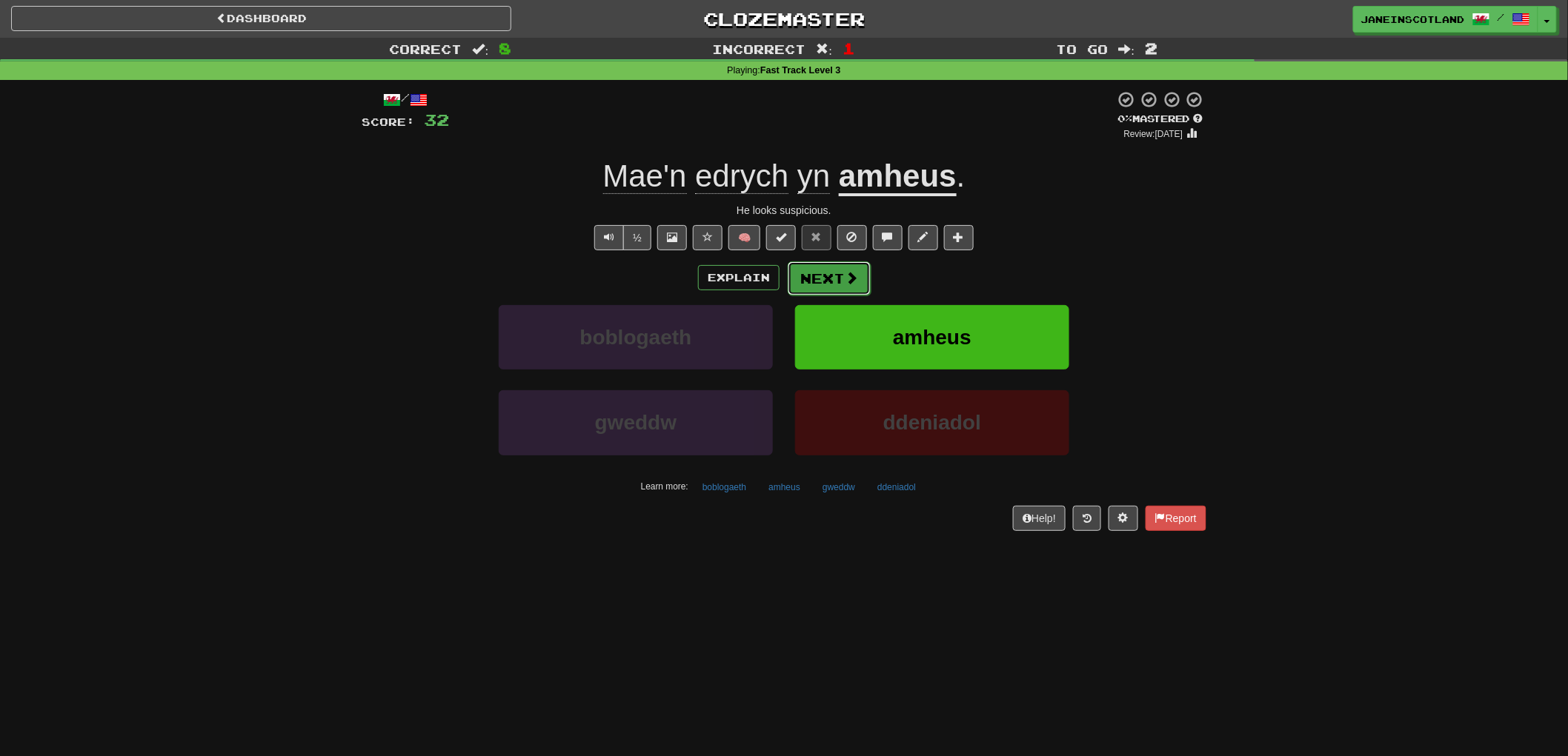
click at [854, 277] on span at bounding box center [851, 277] width 13 height 13
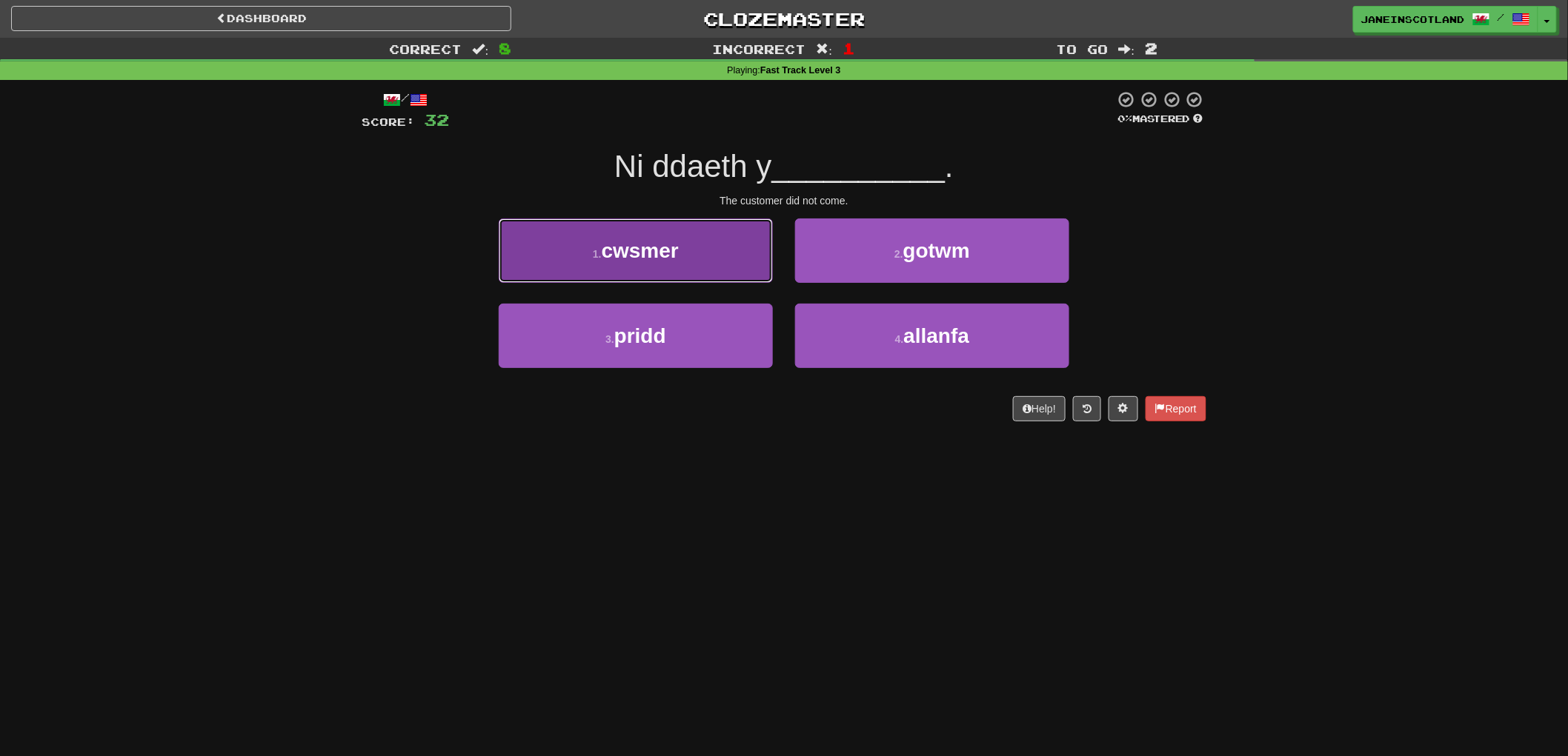
click at [728, 248] on button "1 . cwsmer" at bounding box center [635, 250] width 274 height 65
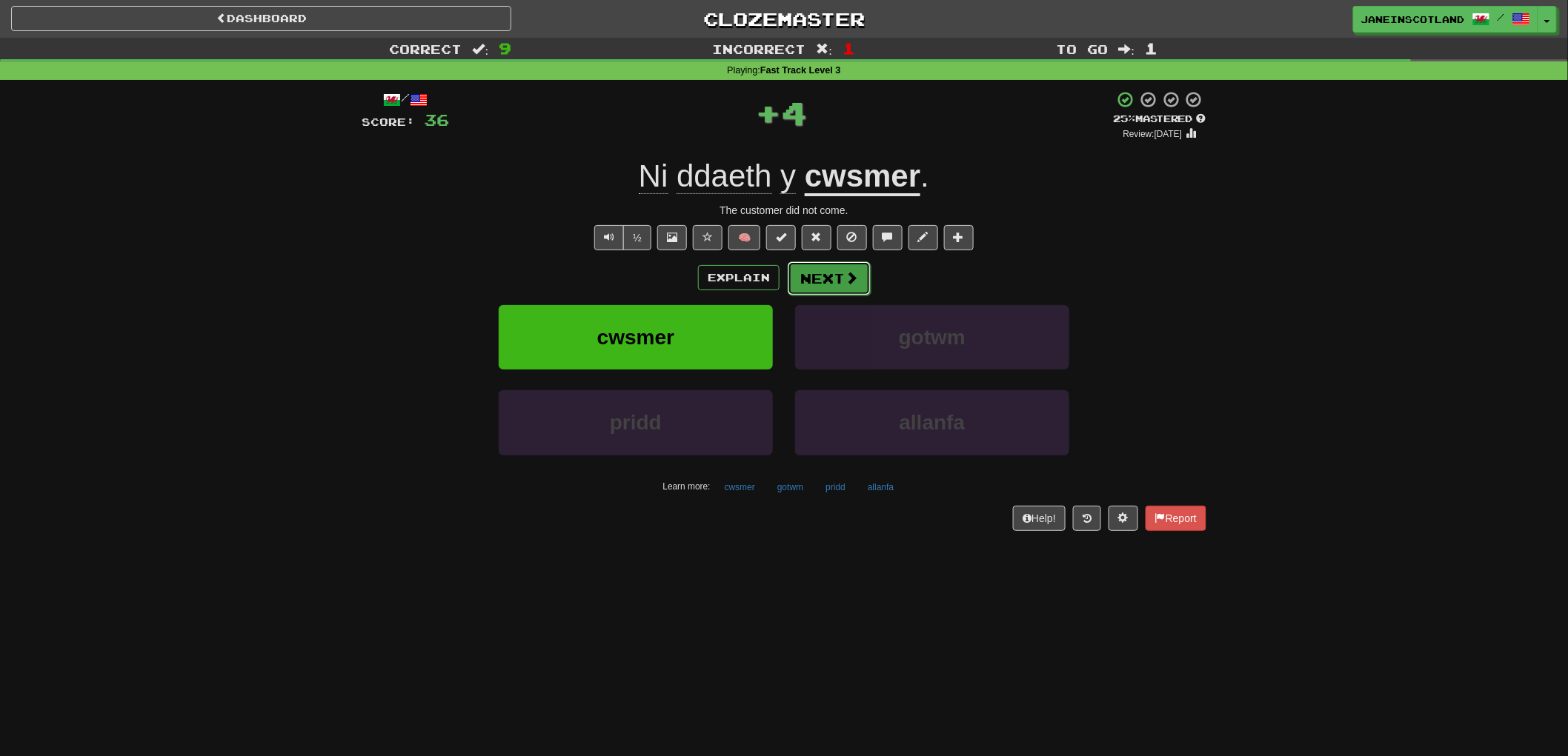
click at [850, 278] on span at bounding box center [851, 277] width 13 height 13
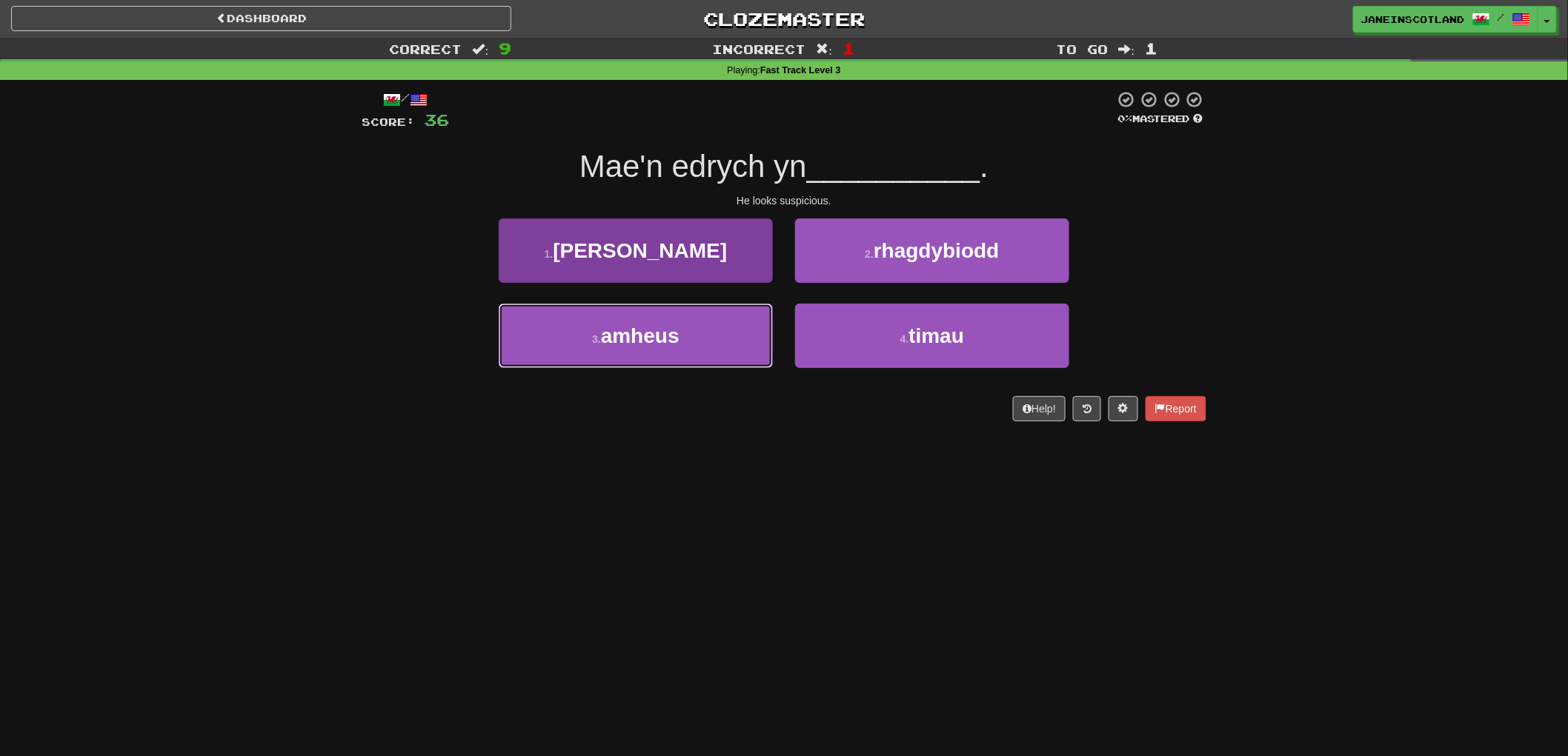
drag, startPoint x: 710, startPoint y: 336, endPoint x: 717, endPoint y: 328, distance: 10.6
click at [715, 331] on button "3 . amheus" at bounding box center [635, 335] width 274 height 65
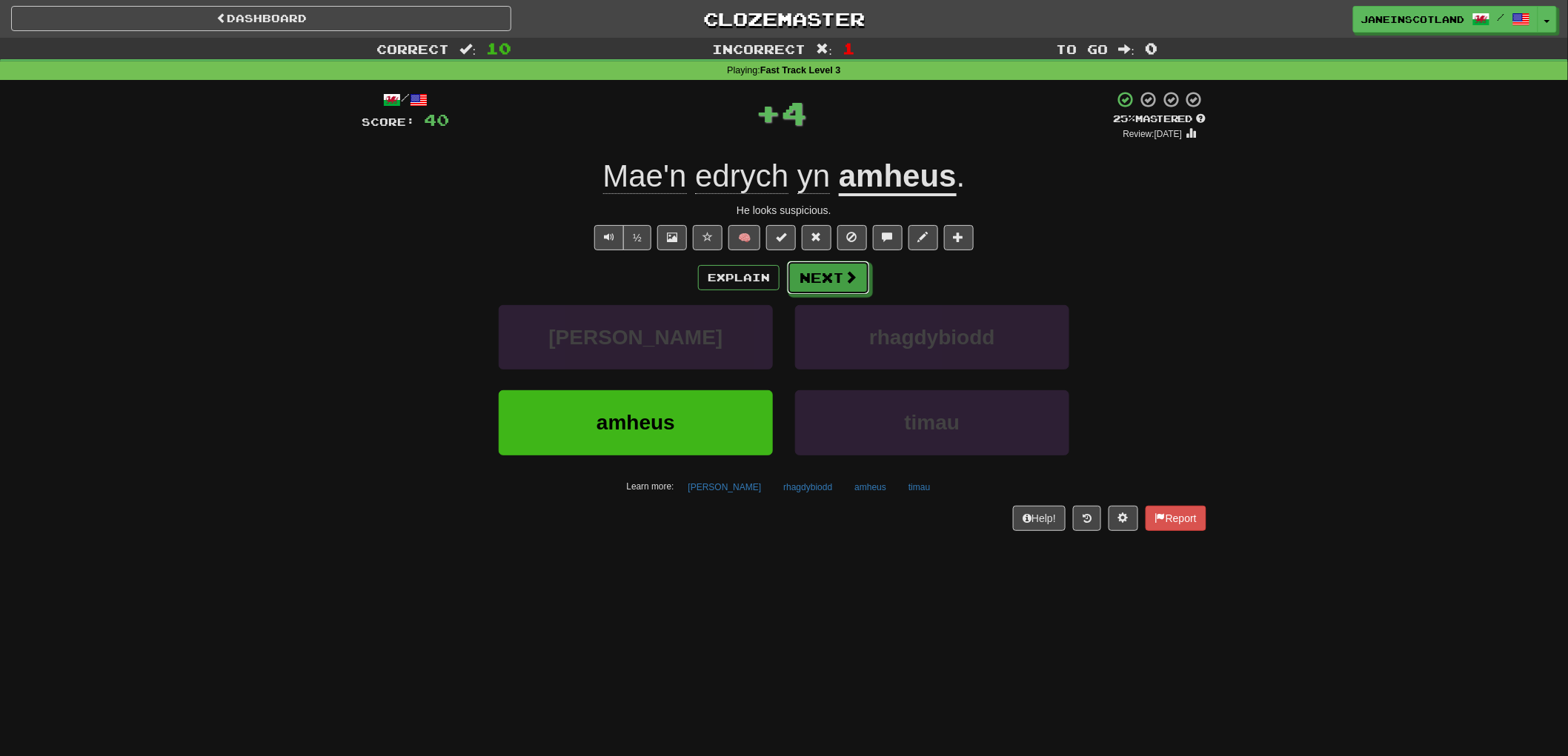
drag, startPoint x: 849, startPoint y: 279, endPoint x: 854, endPoint y: 252, distance: 27.5
click at [845, 270] on span at bounding box center [850, 277] width 13 height 13
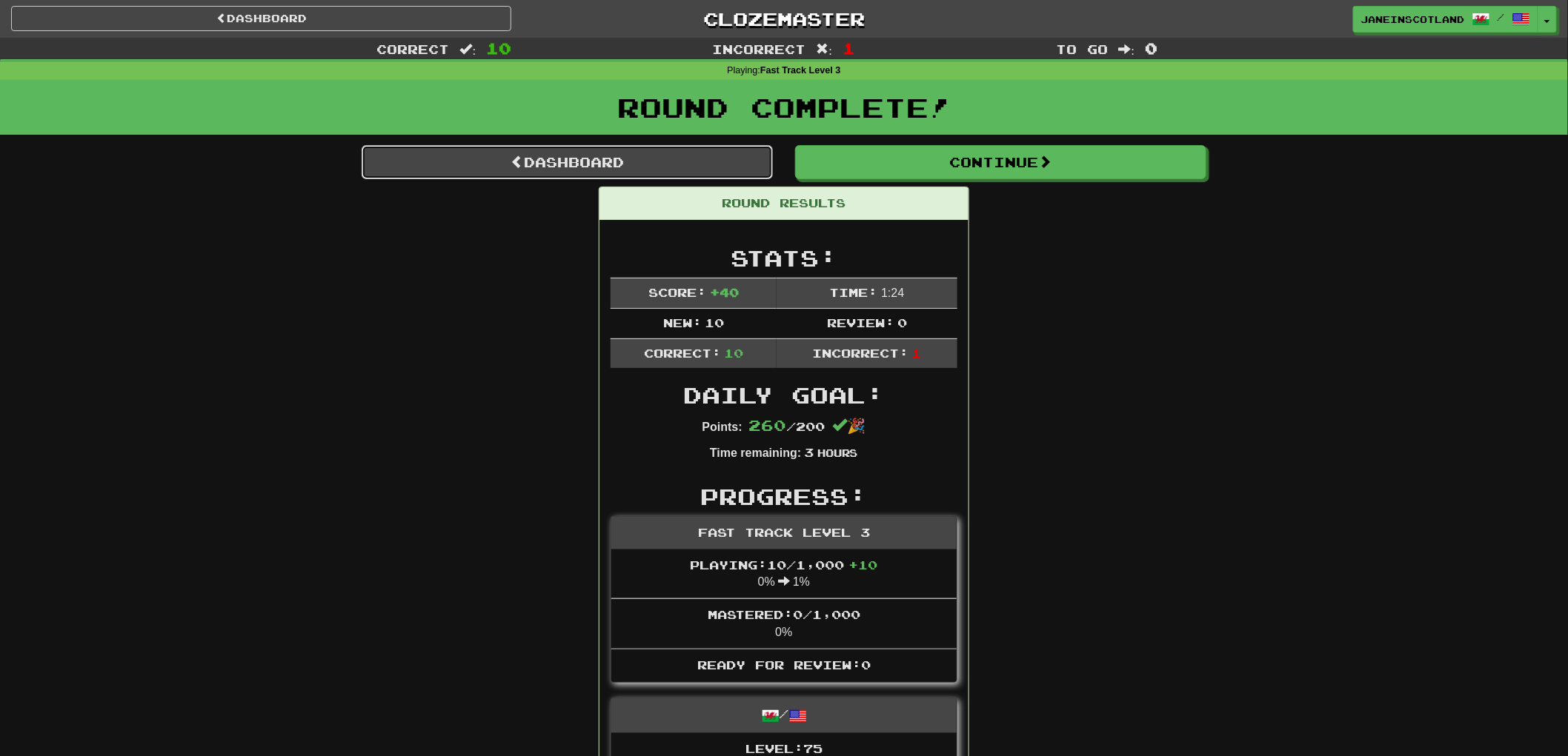
click at [473, 151] on link "Dashboard" at bounding box center [567, 162] width 412 height 34
